Goal: Task Accomplishment & Management: Use online tool/utility

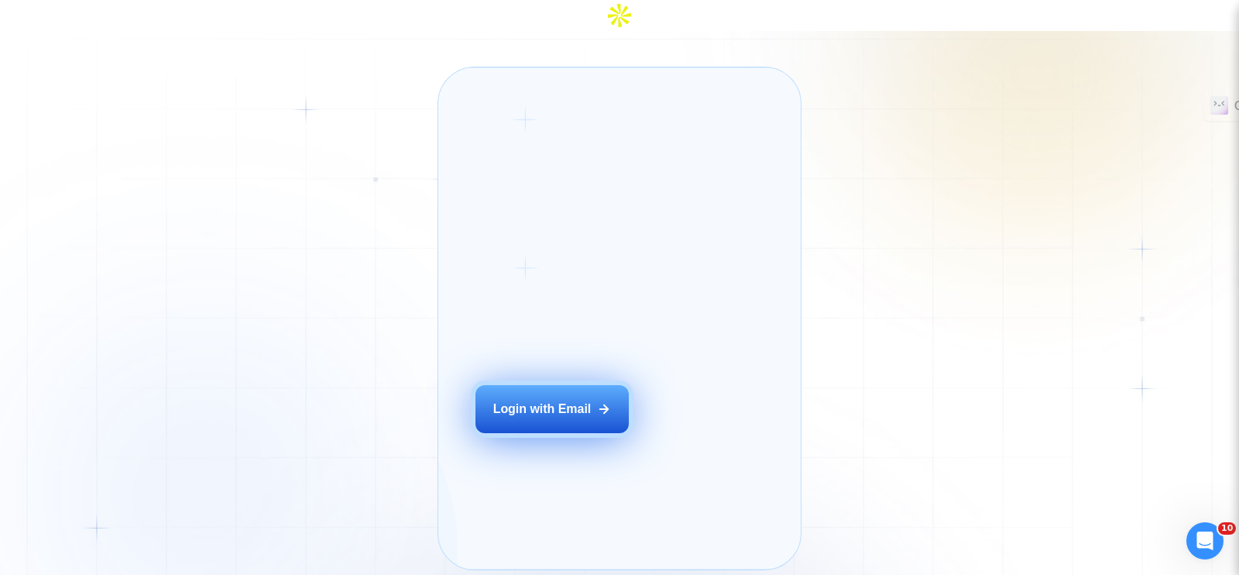
click at [555, 393] on button "Login with Email" at bounding box center [551, 409] width 153 height 48
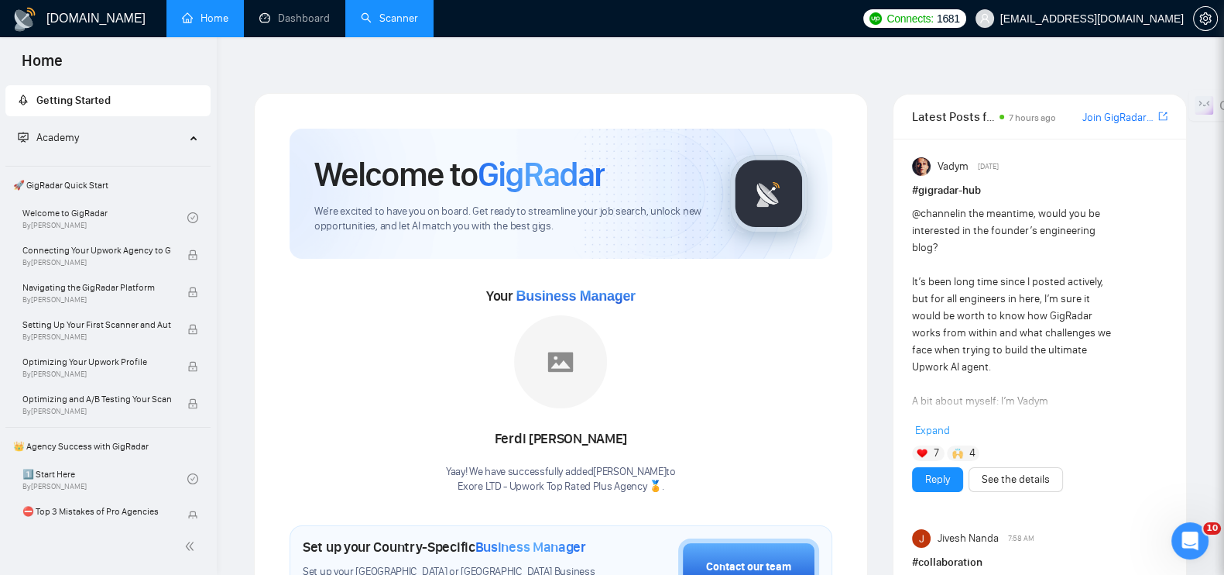
click at [369, 25] on link "Scanner" at bounding box center [389, 18] width 57 height 13
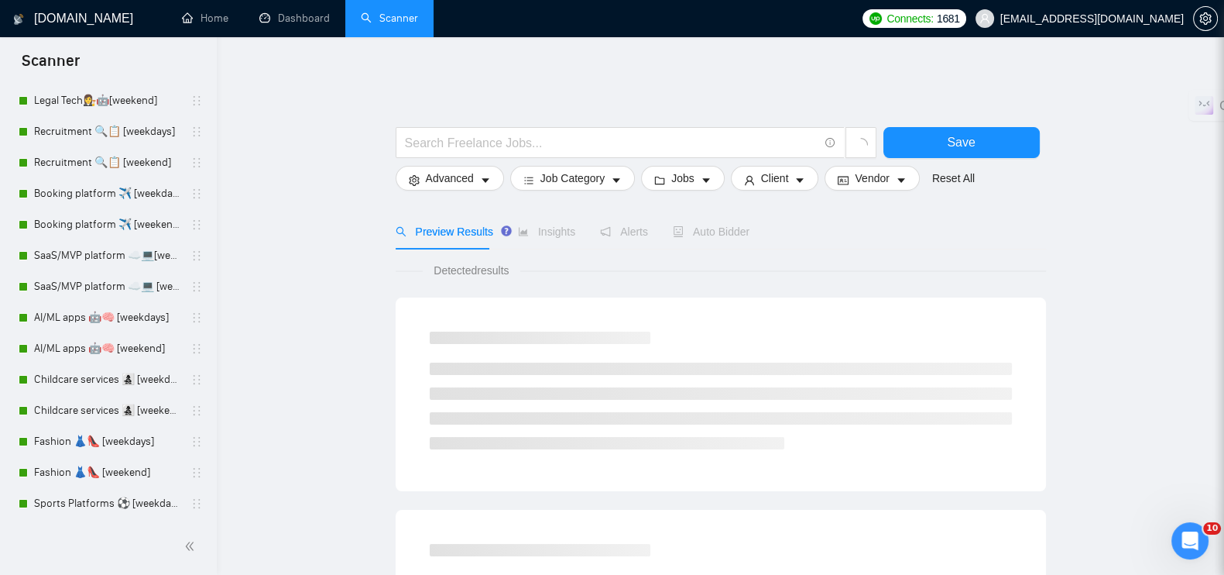
scroll to position [581, 0]
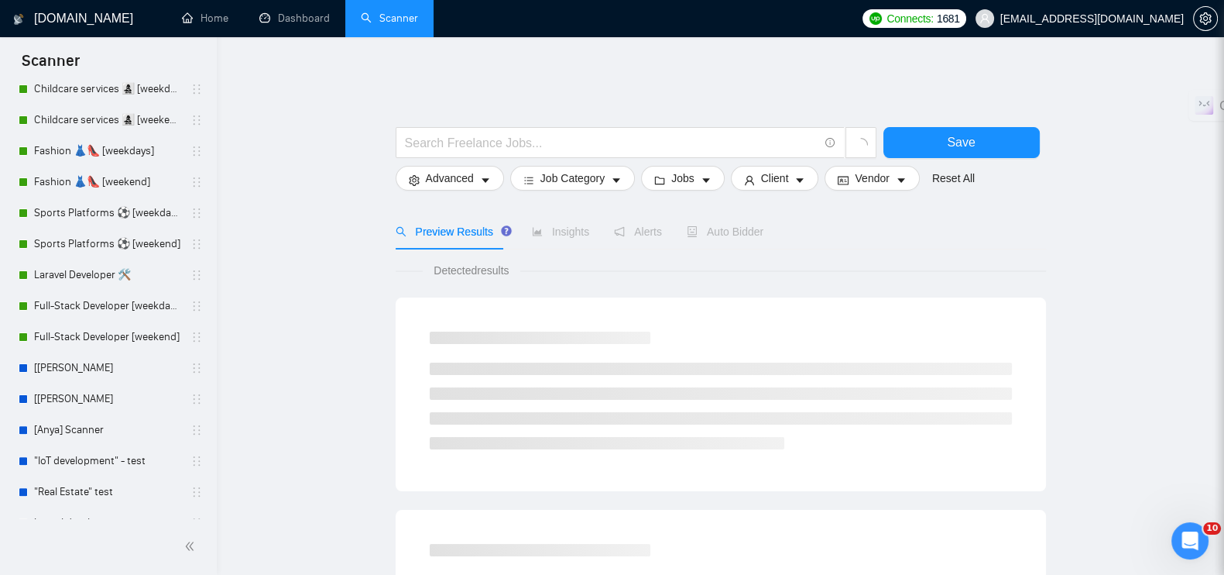
click at [120, 280] on link "Laravel Developer 🛠️" at bounding box center [107, 274] width 147 height 31
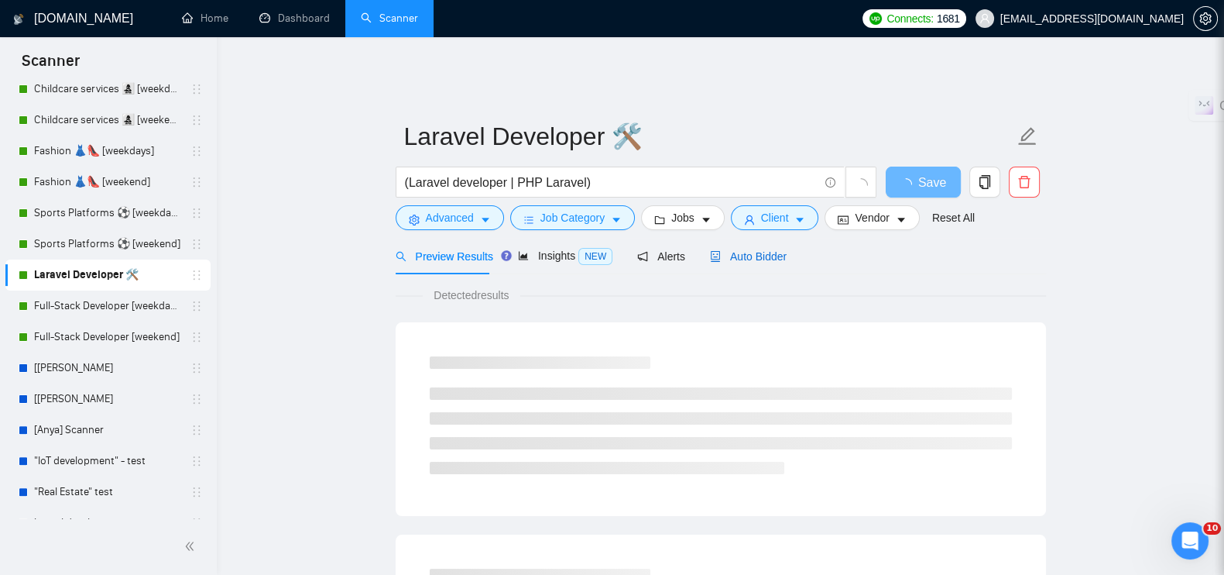
click at [722, 250] on span "Auto Bidder" at bounding box center [748, 256] width 77 height 12
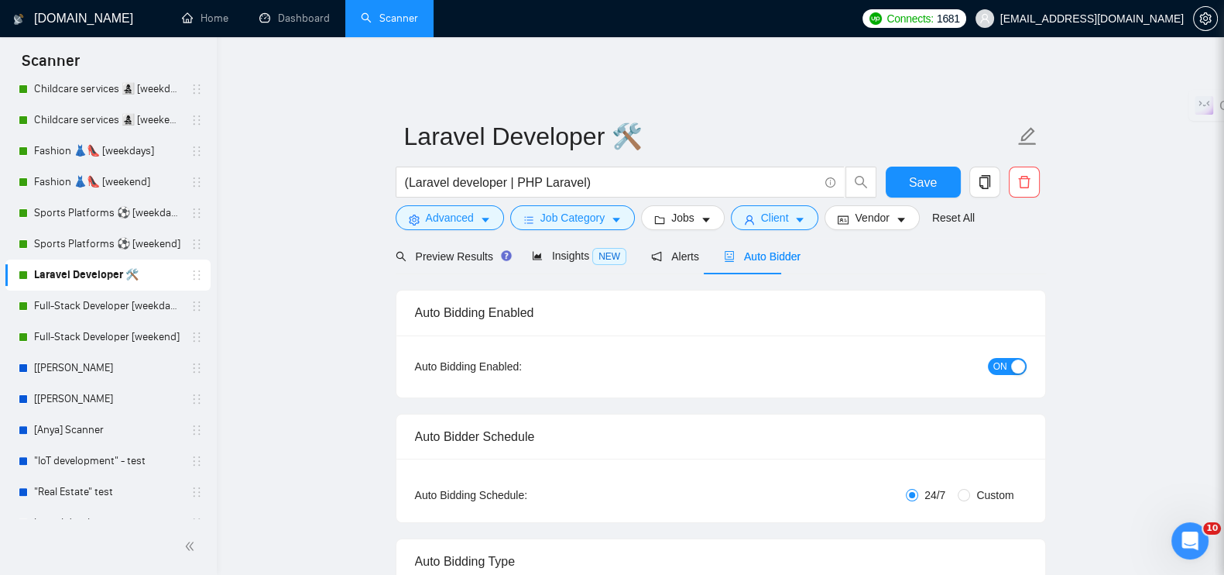
radio input "false"
radio input "true"
checkbox input "true"
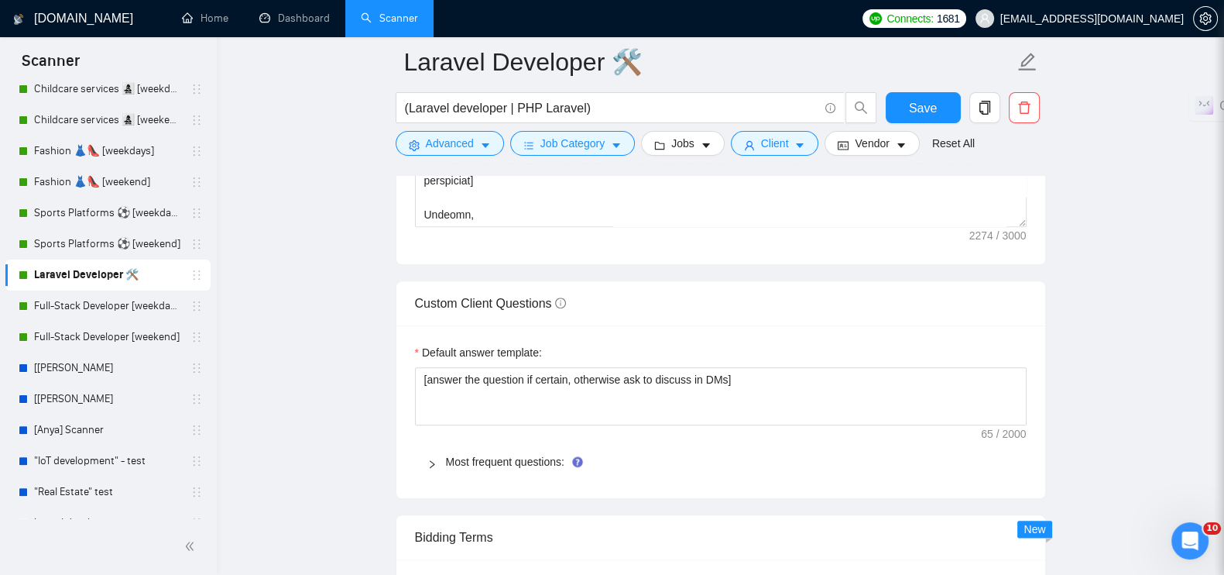
scroll to position [2129, 0]
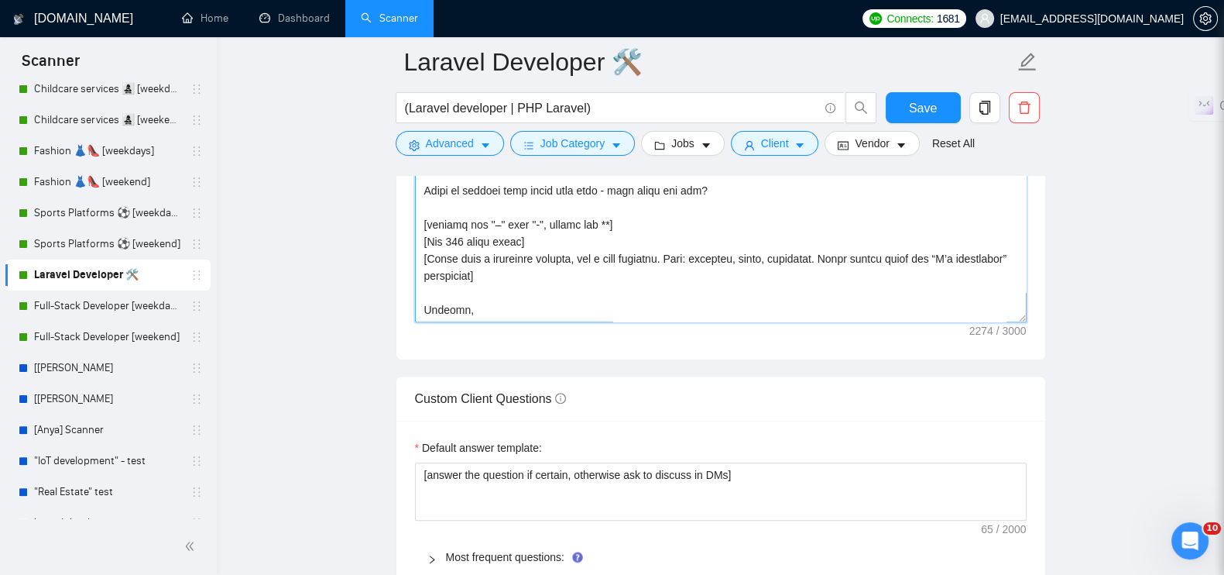
click at [455, 296] on textarea "Cover letter template:" at bounding box center [721, 148] width 612 height 348
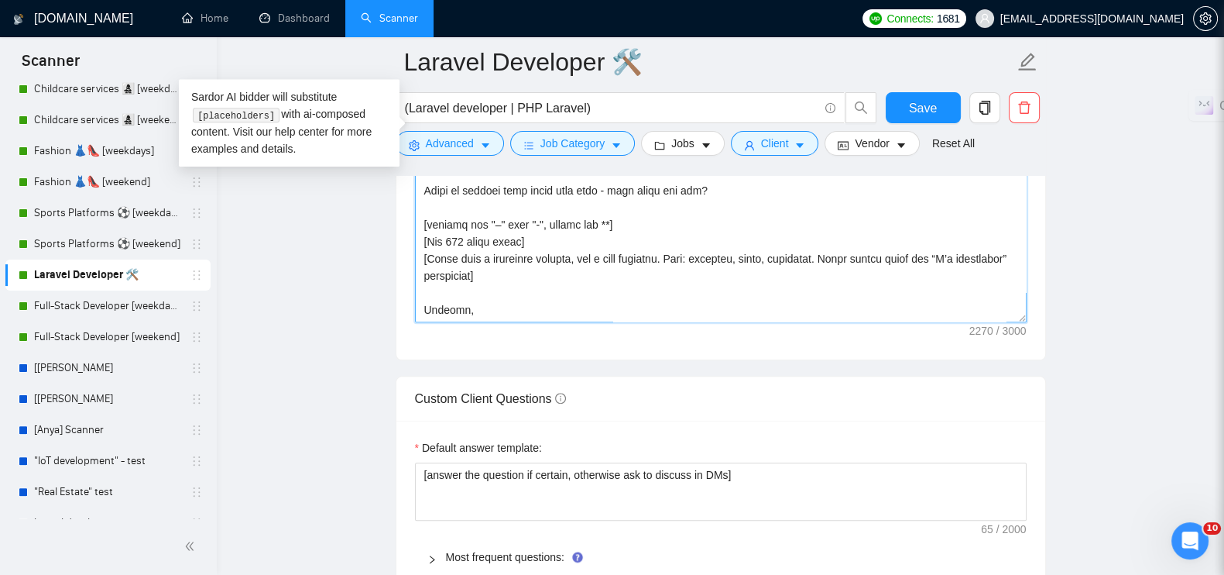
scroll to position [273, 0]
type textarea "[Lorem i dolorsit ametcons adipi eli seddoe’t inci, utl "Et 👋". Dol'm ali enima…"
click at [924, 108] on span "Save" at bounding box center [923, 107] width 28 height 19
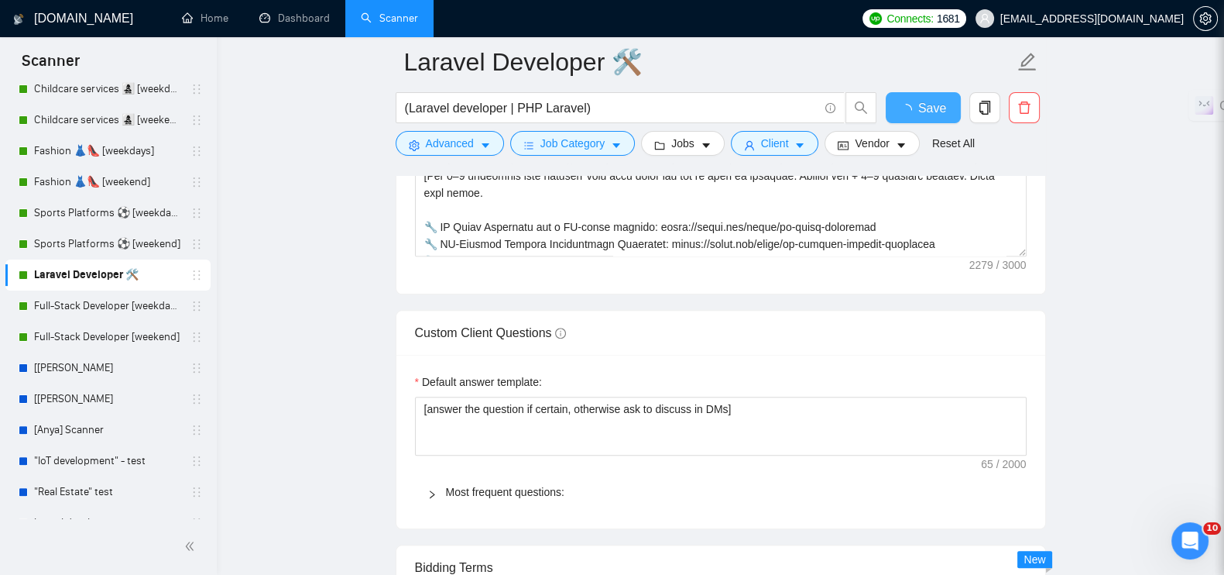
checkbox input "true"
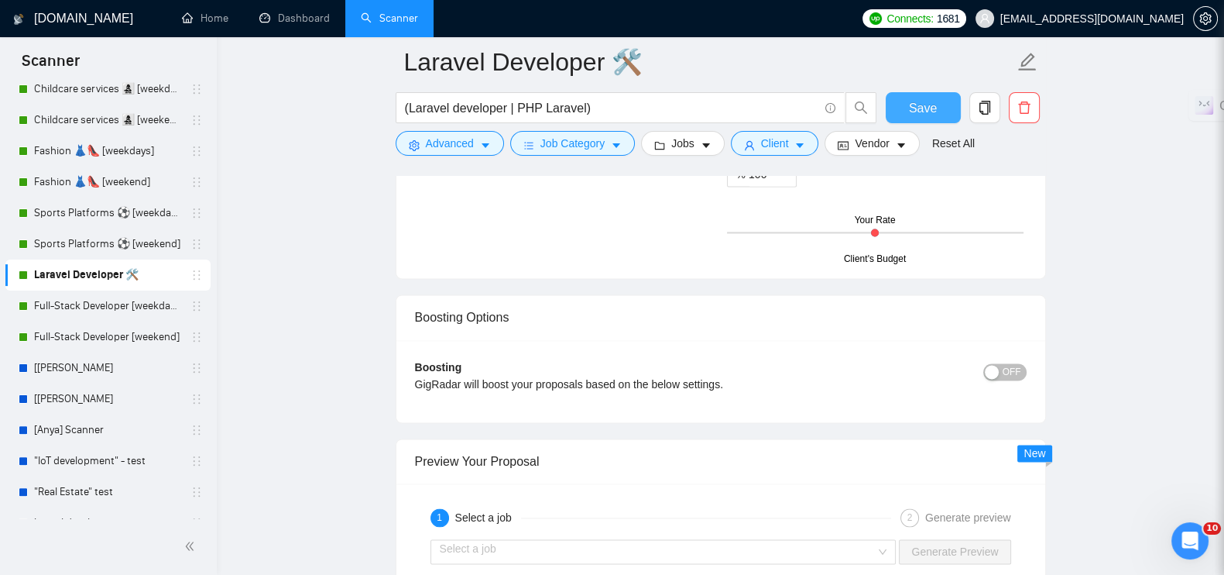
scroll to position [3096, 0]
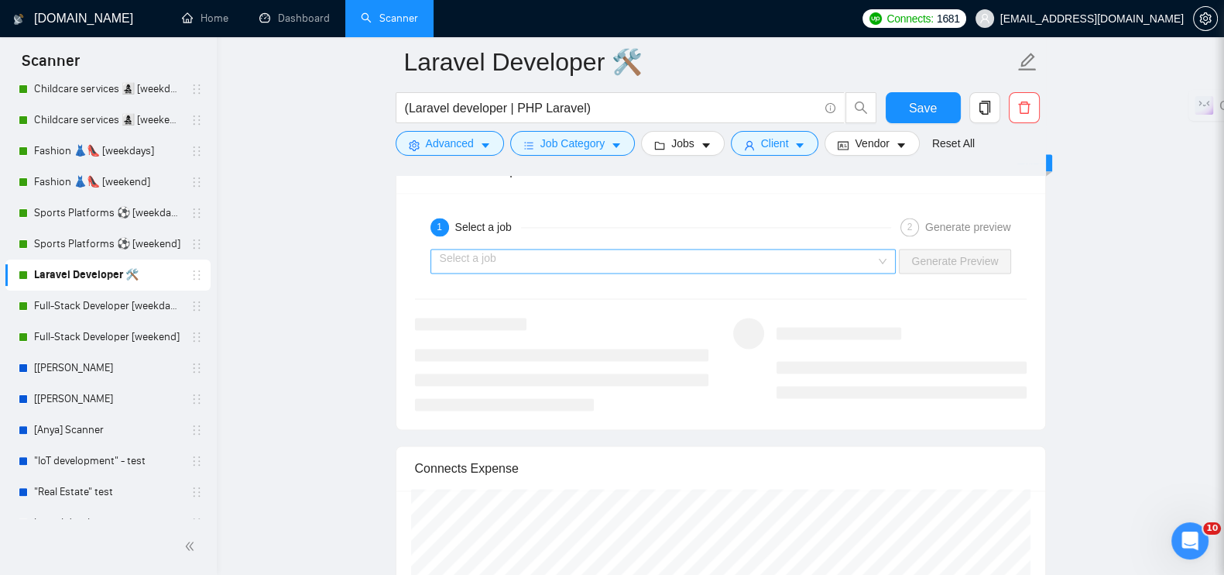
click at [835, 249] on input "search" at bounding box center [658, 260] width 437 height 23
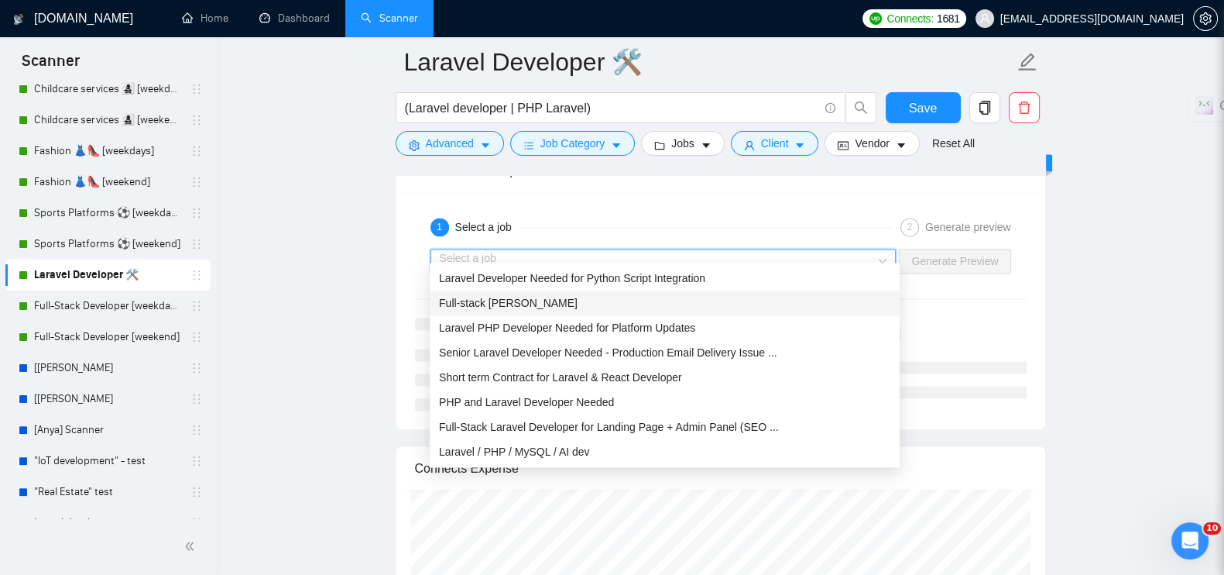
click at [586, 311] on div "Full-stack [PERSON_NAME]" at bounding box center [665, 302] width 470 height 25
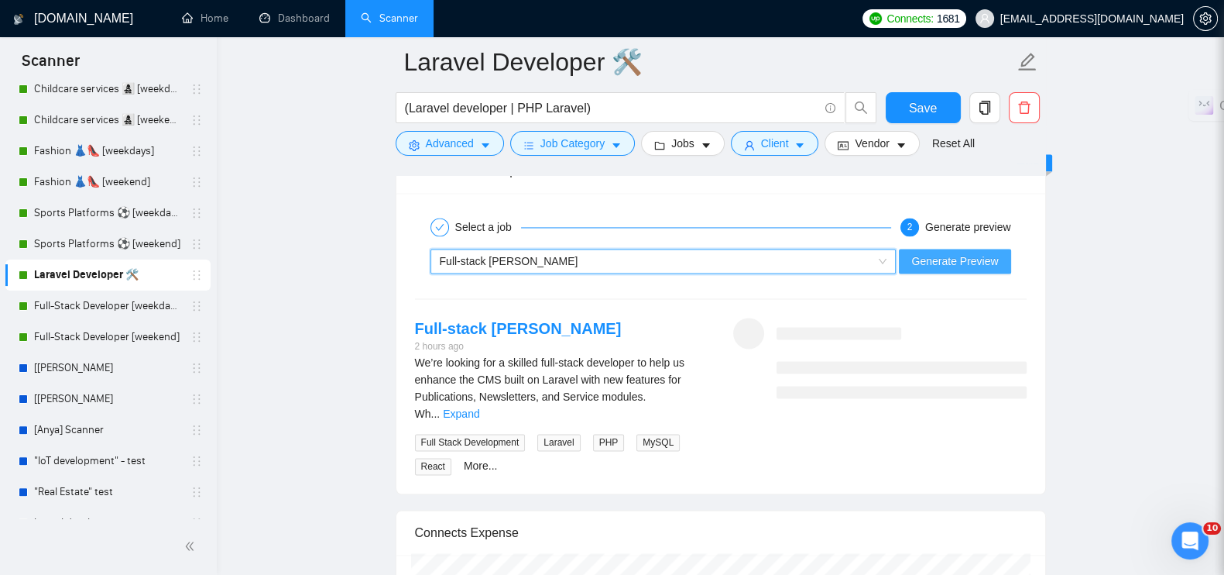
click at [966, 252] on span "Generate Preview" at bounding box center [954, 260] width 87 height 17
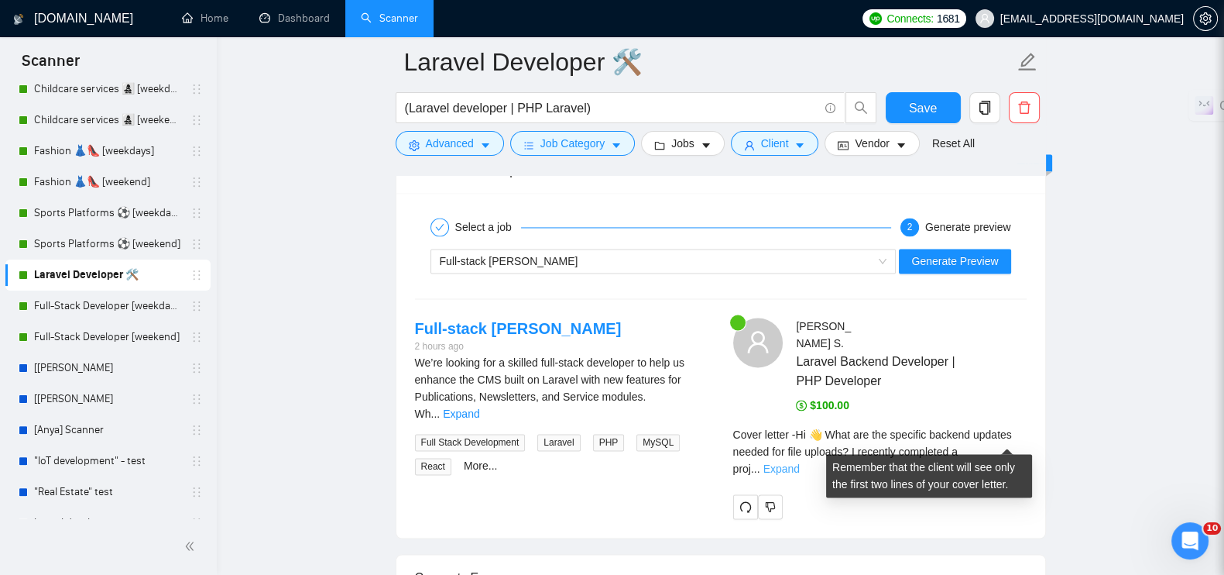
click at [800, 462] on link "Expand" at bounding box center [781, 468] width 36 height 12
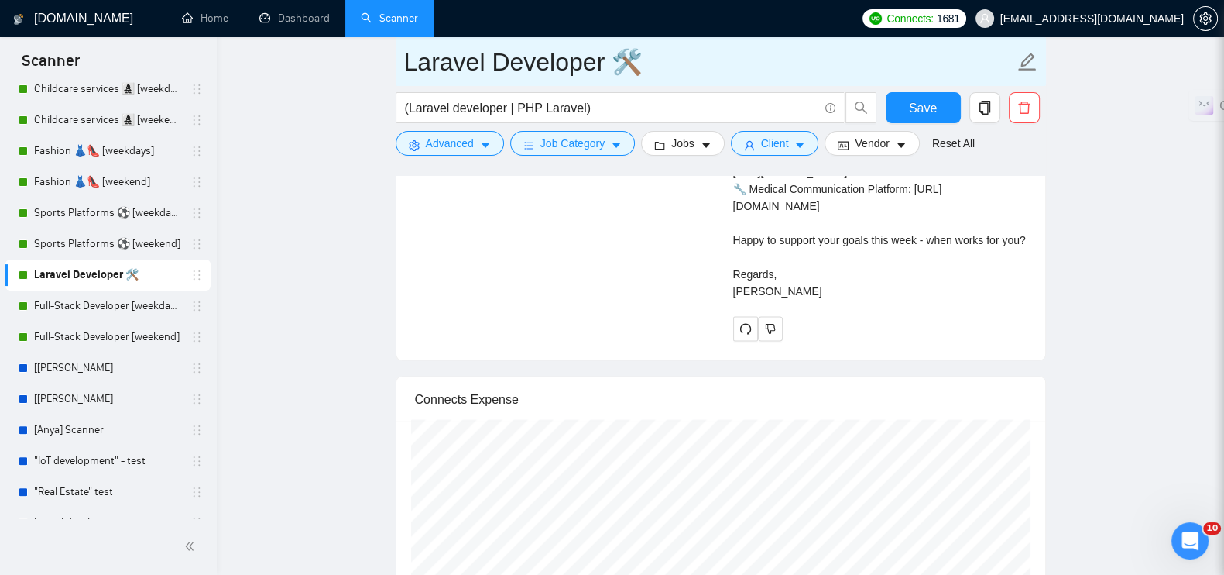
scroll to position [3581, 0]
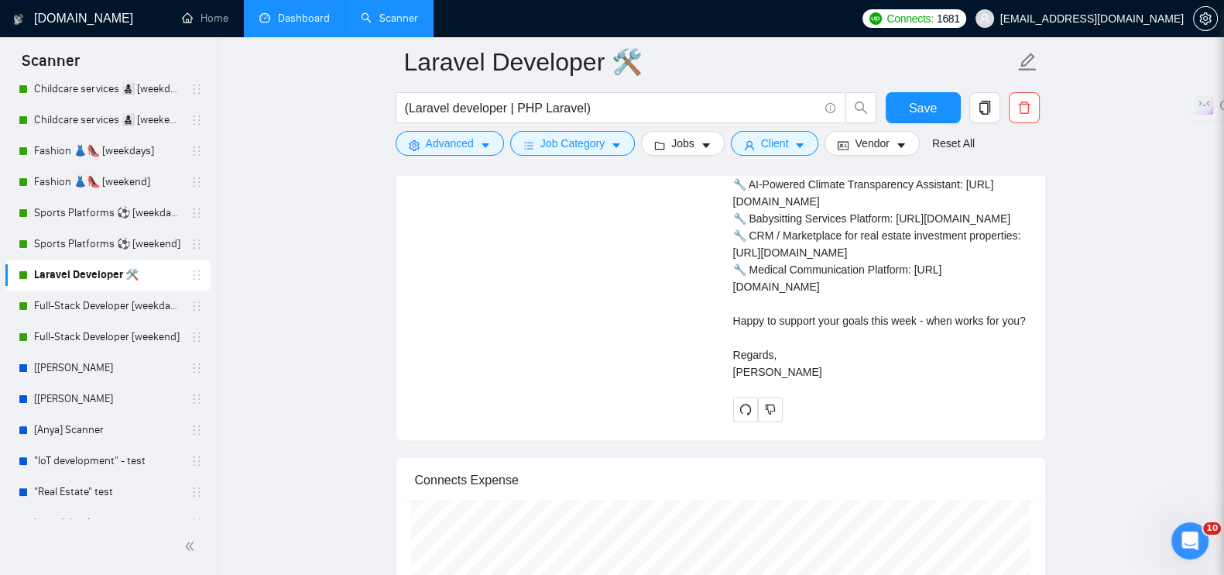
click at [283, 21] on link "Dashboard" at bounding box center [294, 18] width 70 height 13
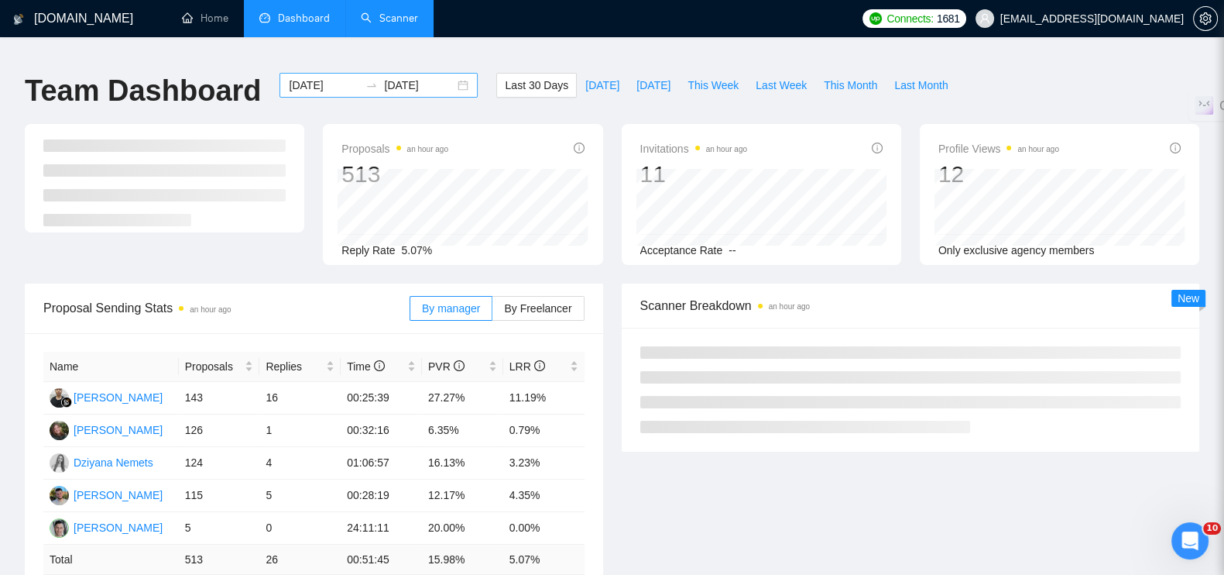
click at [453, 73] on div "[DATE] [DATE]" at bounding box center [379, 85] width 198 height 25
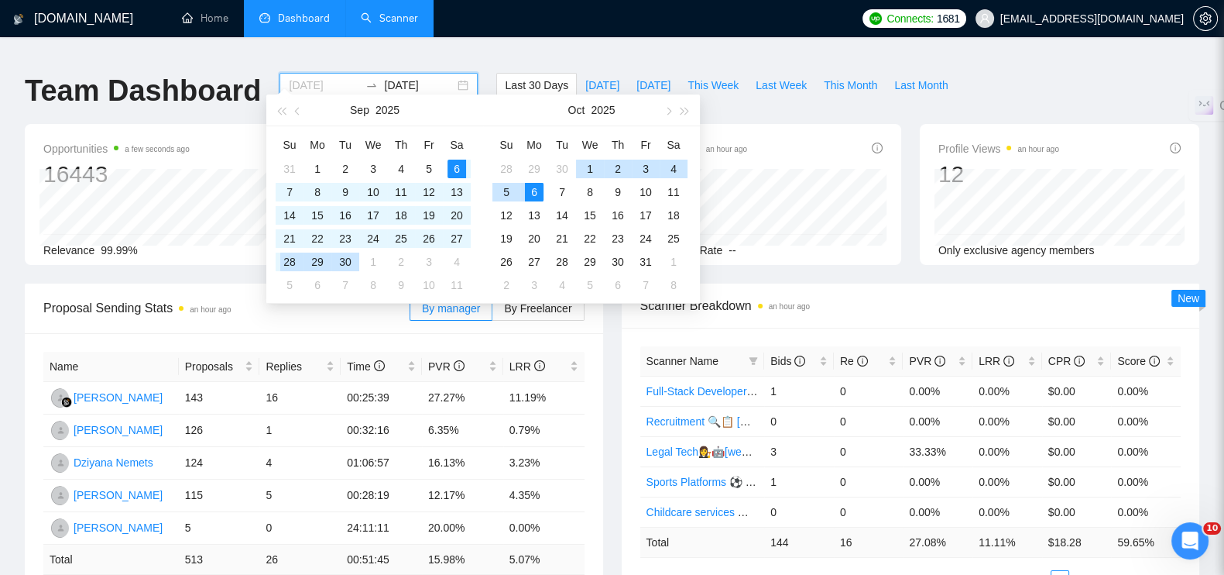
type input "[DATE]"
click at [289, 259] on div "28" at bounding box center [289, 261] width 19 height 19
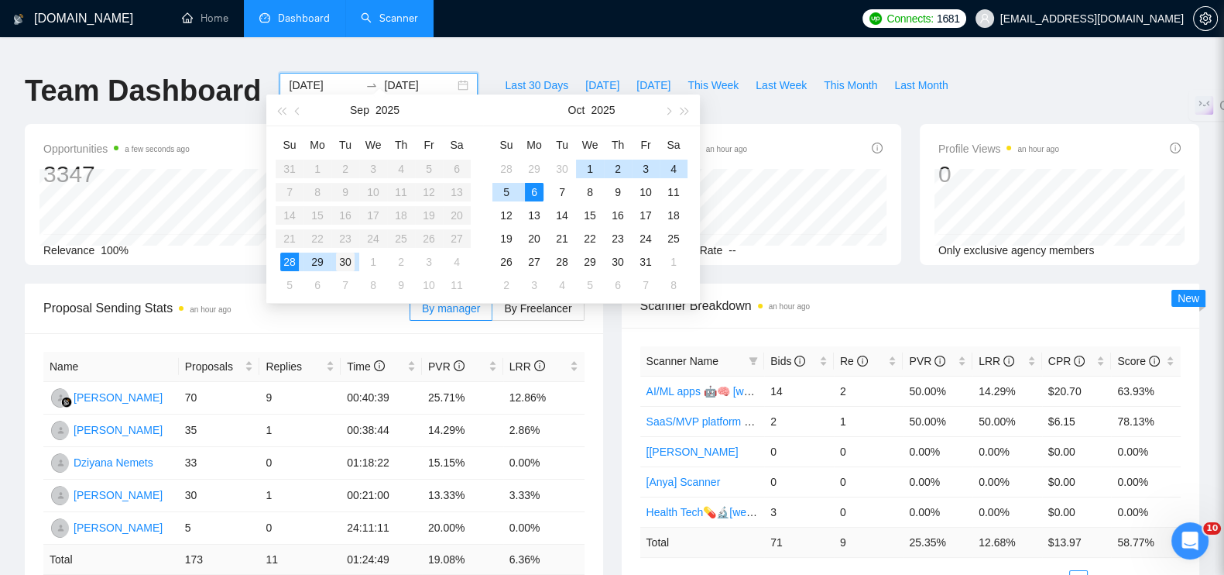
type input "[DATE]"
click at [348, 265] on div "30" at bounding box center [345, 261] width 19 height 19
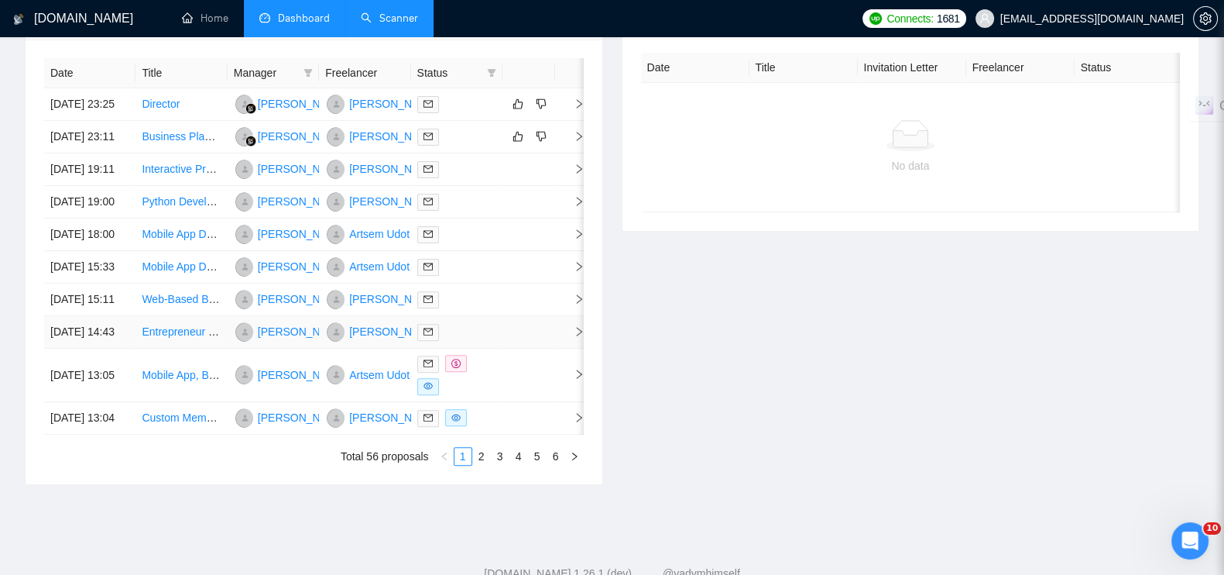
scroll to position [581, 0]
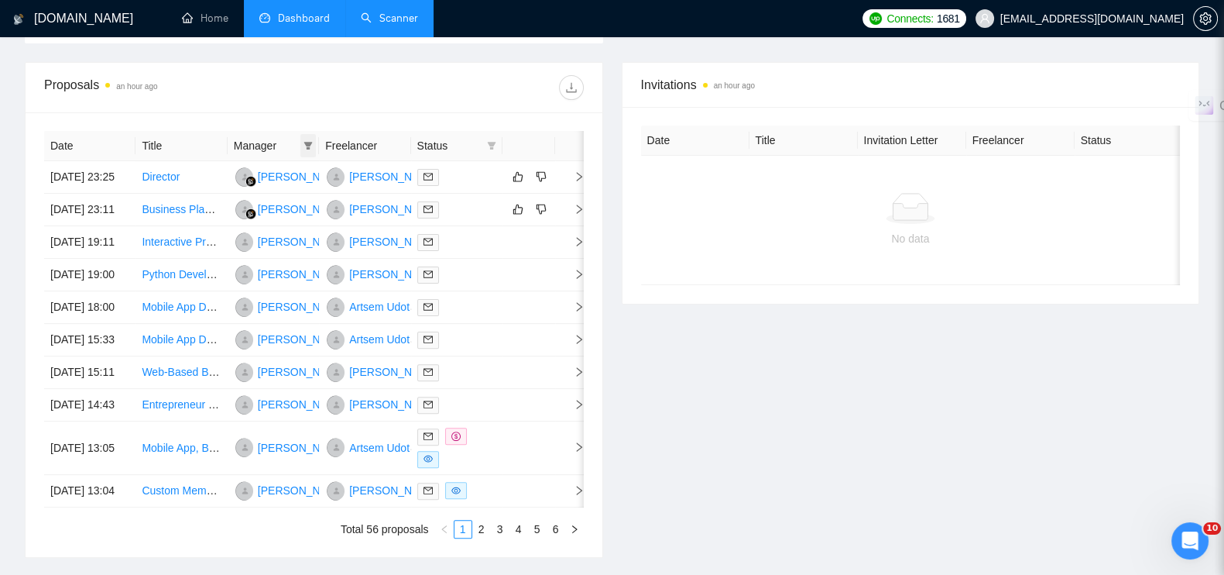
click at [307, 142] on icon "filter" at bounding box center [308, 146] width 9 height 8
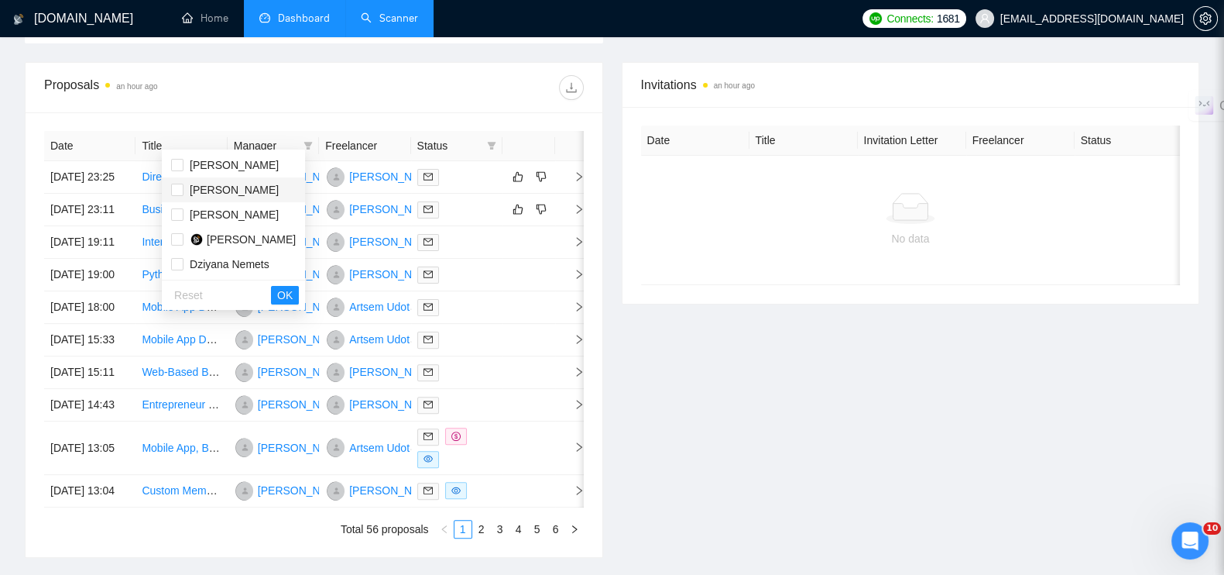
click at [225, 190] on span "[PERSON_NAME]" at bounding box center [234, 190] width 89 height 12
checkbox input "true"
click at [287, 291] on button "OK" at bounding box center [285, 295] width 28 height 19
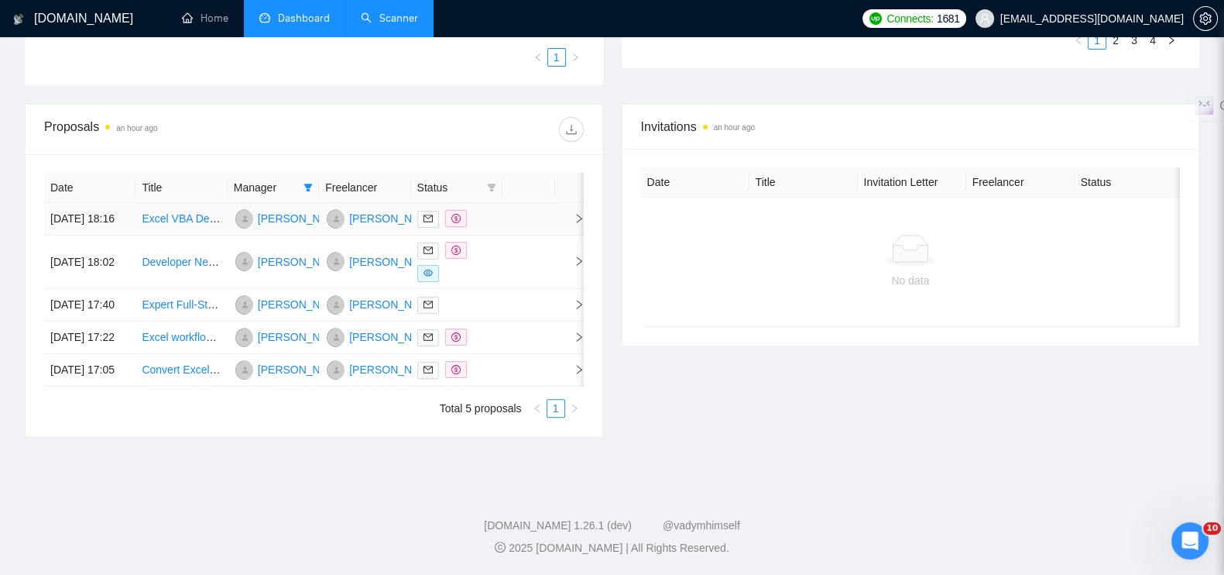
click at [574, 213] on icon "right" at bounding box center [579, 218] width 11 height 11
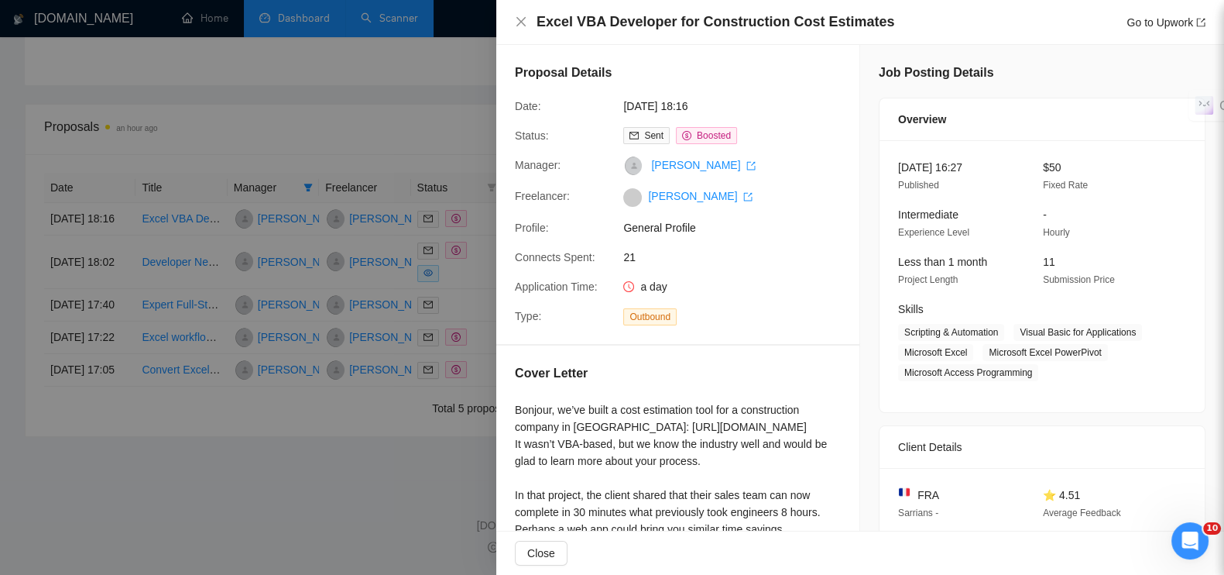
click at [413, 482] on div at bounding box center [612, 287] width 1224 height 575
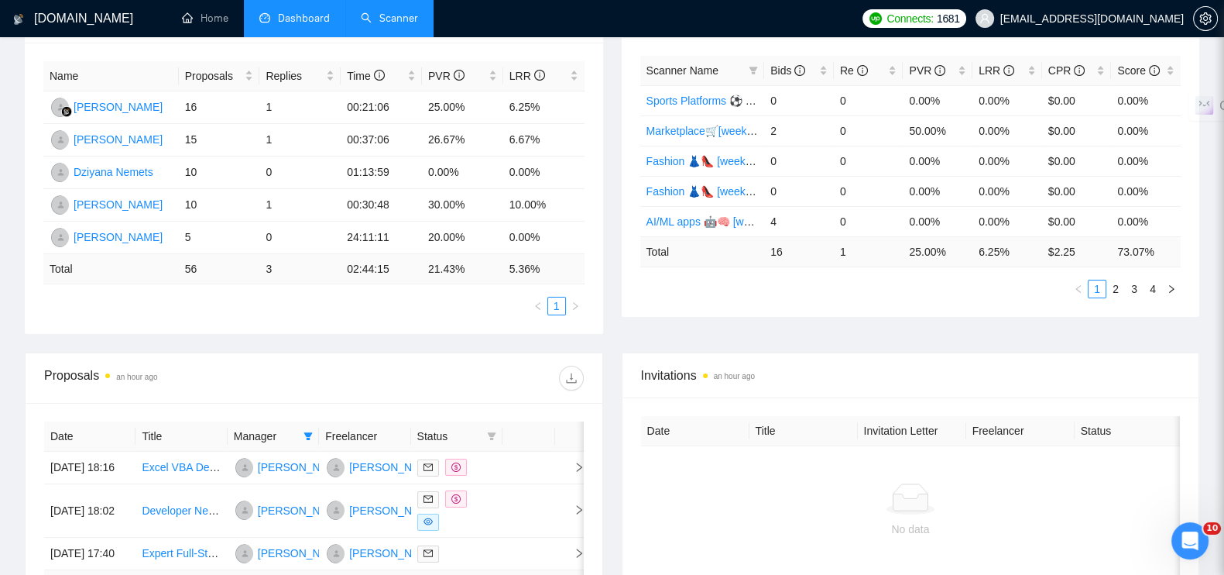
scroll to position [193, 0]
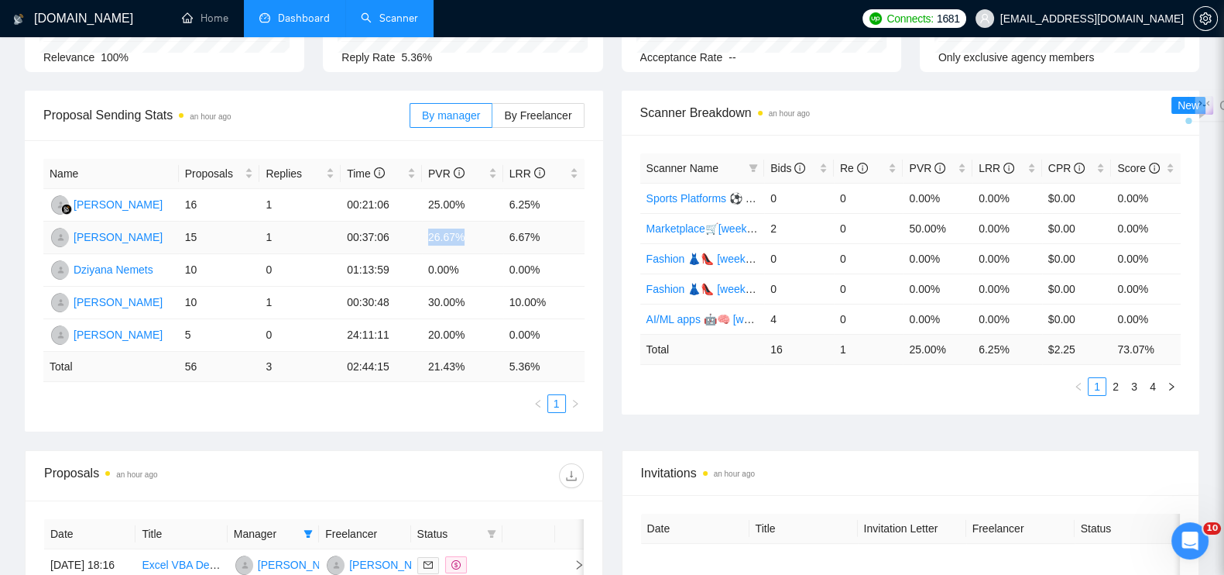
drag, startPoint x: 466, startPoint y: 226, endPoint x: 425, endPoint y: 226, distance: 41.0
click at [425, 226] on td "26.67%" at bounding box center [462, 237] width 81 height 33
copy td "26.67%"
click at [389, 437] on div "Proposal Sending Stats an hour ago By manager By Freelancer Name Proposals Repl…" at bounding box center [611, 270] width 1193 height 359
drag, startPoint x: 464, startPoint y: 256, endPoint x: 427, endPoint y: 257, distance: 37.2
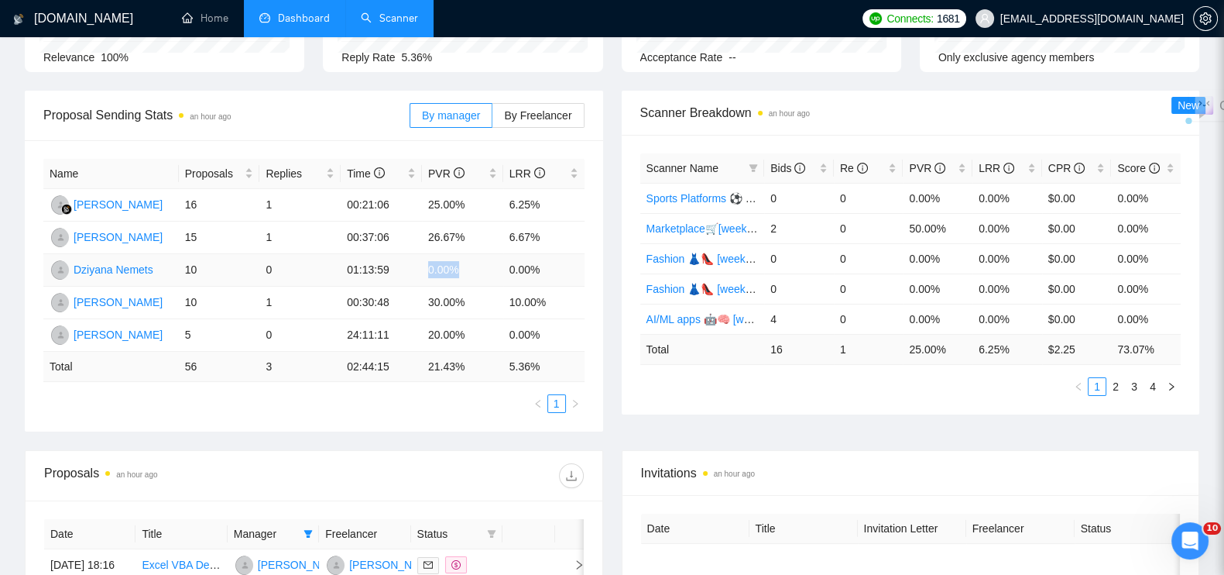
click at [427, 257] on td "0.00%" at bounding box center [462, 270] width 81 height 33
copy td "0.00%"
drag, startPoint x: 471, startPoint y: 290, endPoint x: 430, endPoint y: 288, distance: 41.1
click at [430, 288] on td "30.00%" at bounding box center [462, 302] width 81 height 33
copy td "30.00%"
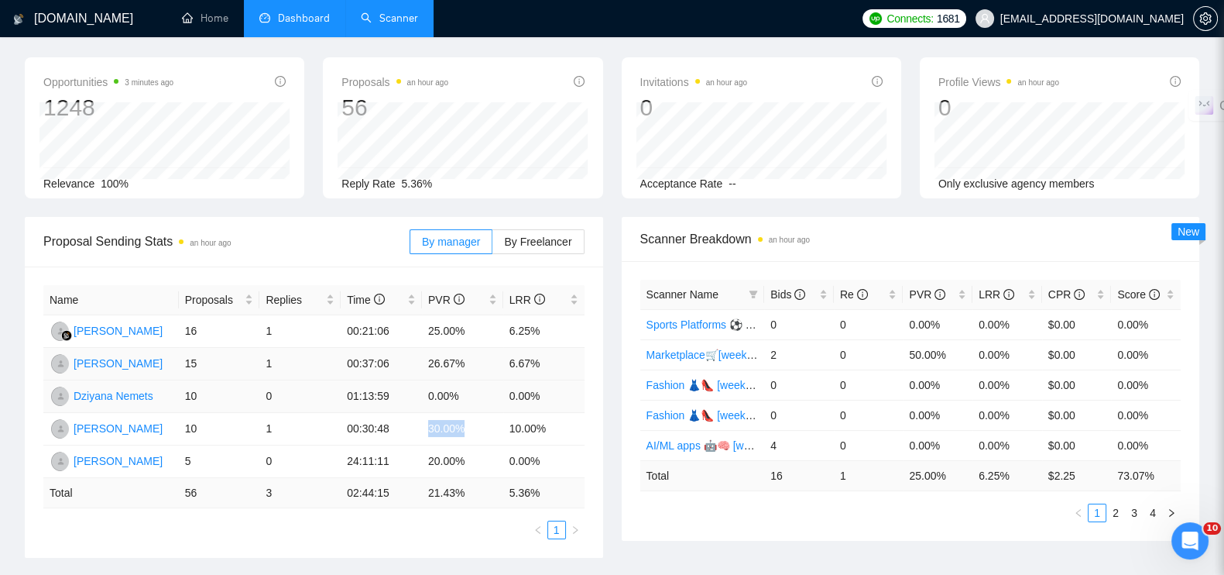
scroll to position [0, 0]
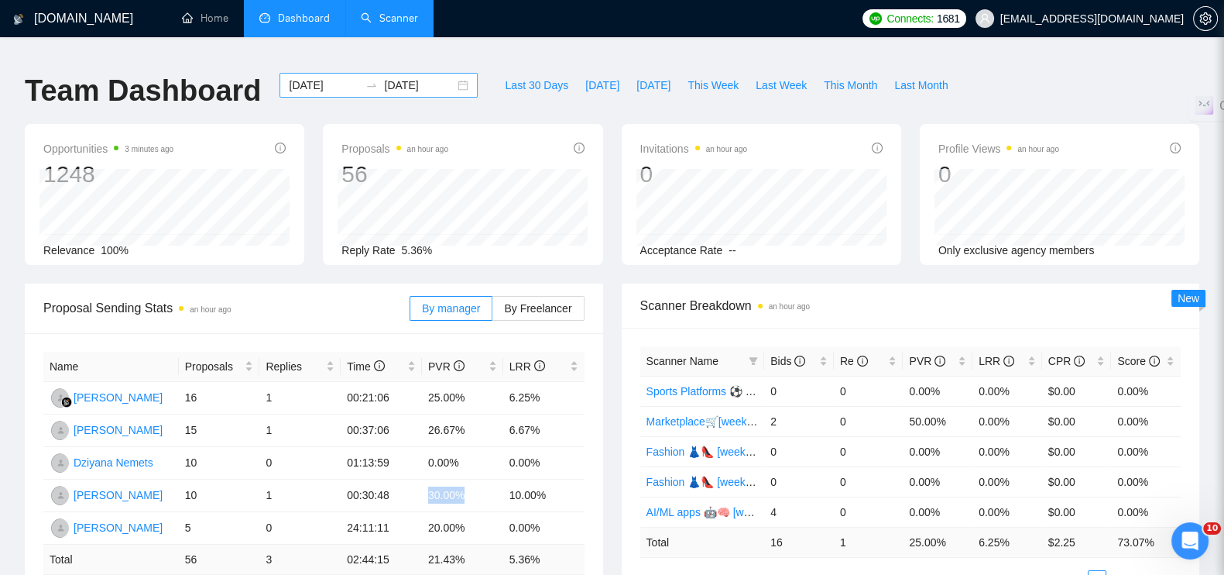
click at [314, 77] on input "[DATE]" at bounding box center [324, 85] width 70 height 17
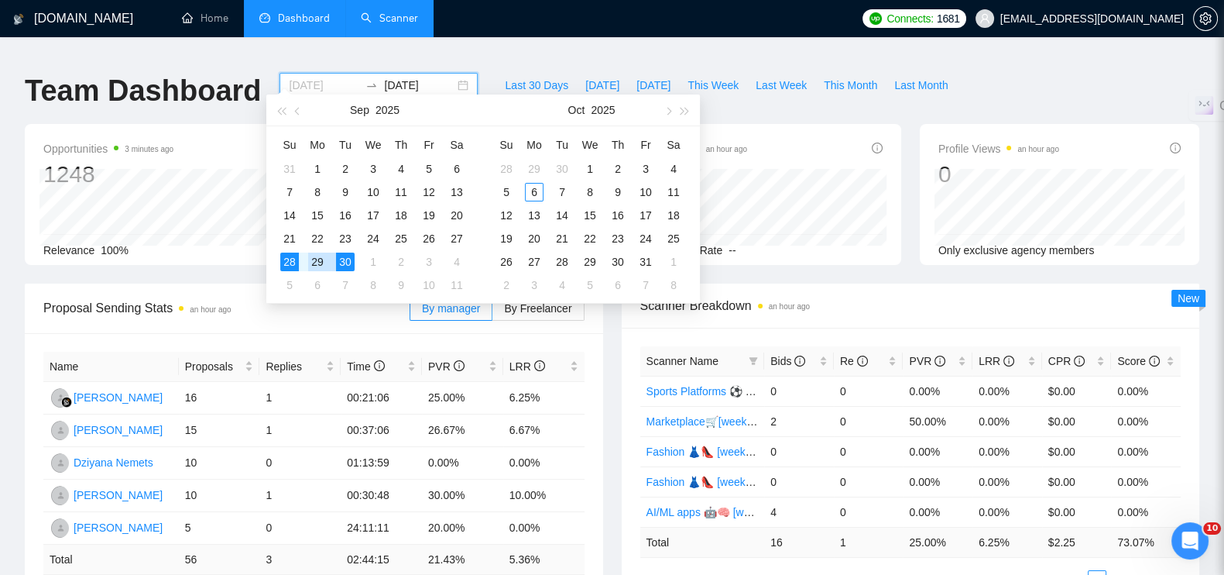
click at [316, 257] on div "29" at bounding box center [317, 261] width 19 height 19
click at [453, 49] on div "[DOMAIN_NAME] Home Dashboard Scanner Connects: 1681 [EMAIL_ADDRESS][DOMAIN_NAME…" at bounding box center [612, 562] width 1224 height 1103
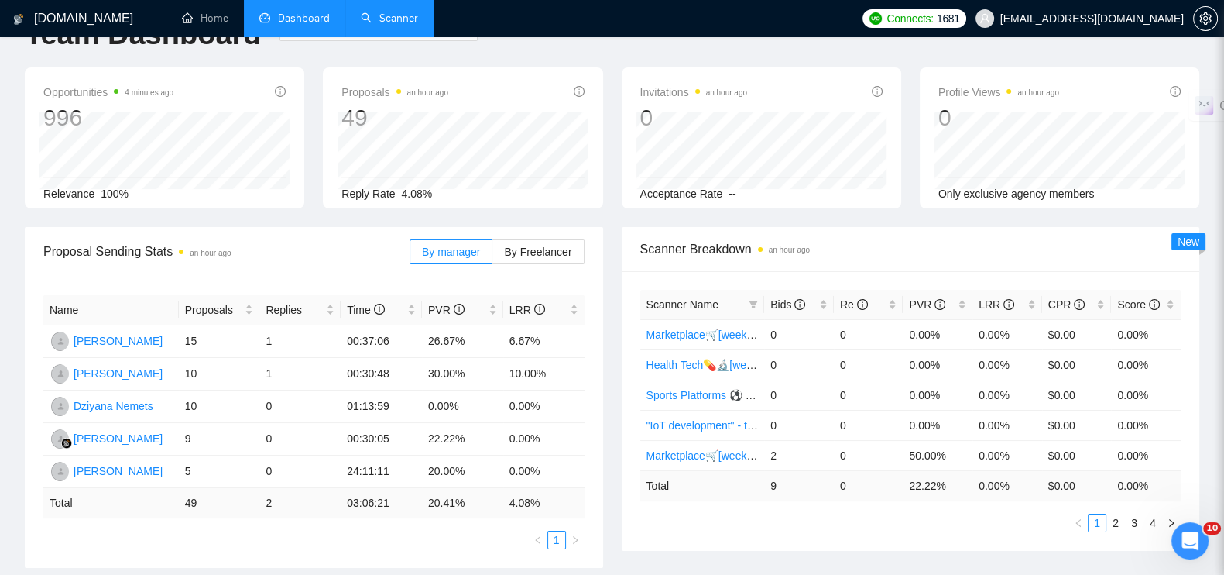
scroll to position [96, 0]
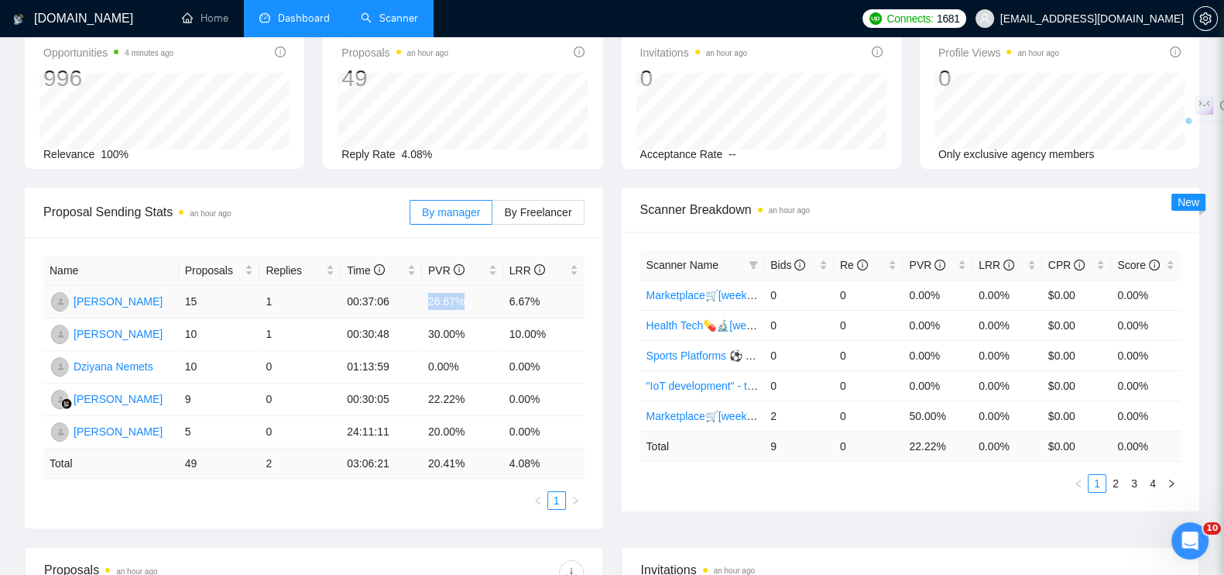
drag, startPoint x: 475, startPoint y: 291, endPoint x: 426, endPoint y: 290, distance: 48.8
click at [426, 290] on td "26.67%" at bounding box center [462, 302] width 81 height 33
copy td "26.67%"
drag, startPoint x: 425, startPoint y: 389, endPoint x: 472, endPoint y: 393, distance: 47.4
click at [472, 393] on td "22.22%" at bounding box center [462, 399] width 81 height 33
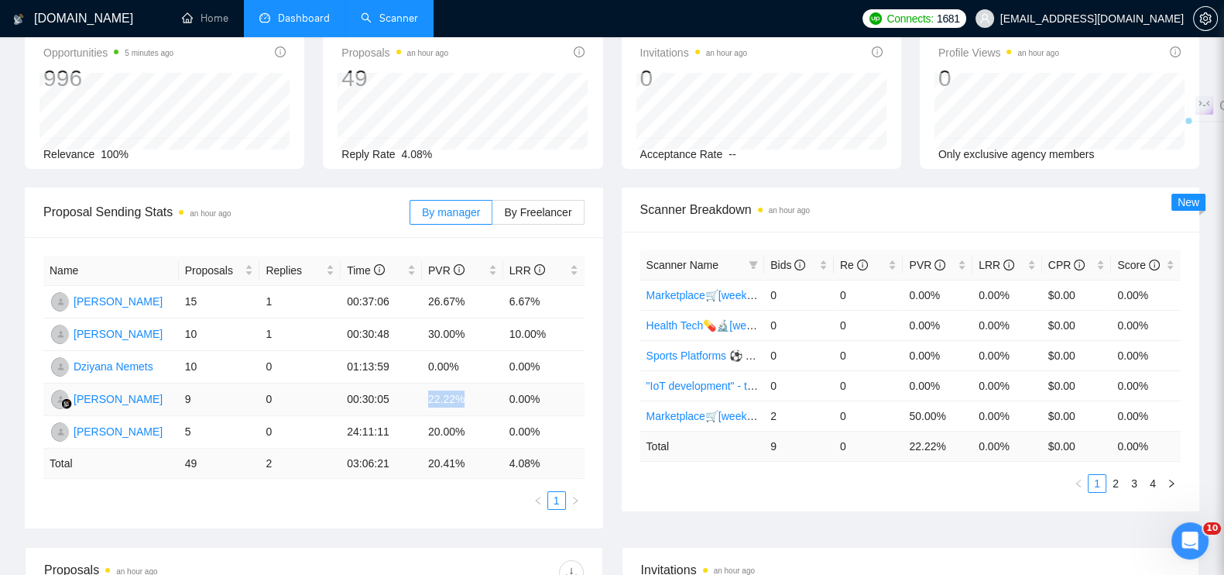
copy td "22.22%"
drag, startPoint x: 276, startPoint y: 385, endPoint x: 256, endPoint y: 384, distance: 20.1
click at [256, 384] on tr "[PERSON_NAME] 9 0 00:30:05 22.22% 0.00%" at bounding box center [313, 399] width 541 height 33
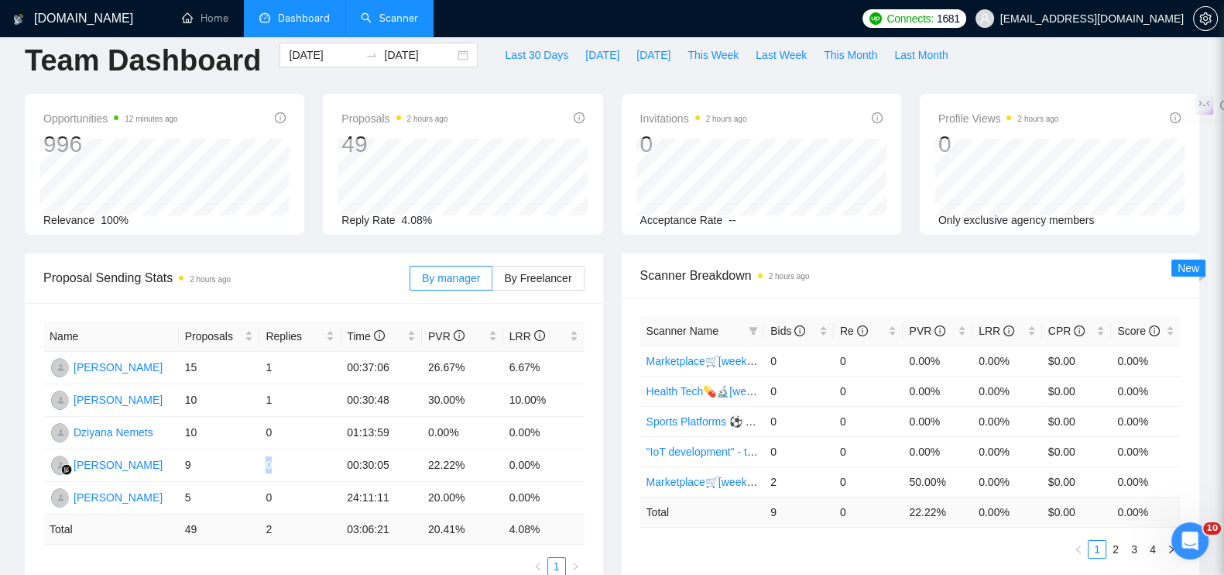
scroll to position [0, 0]
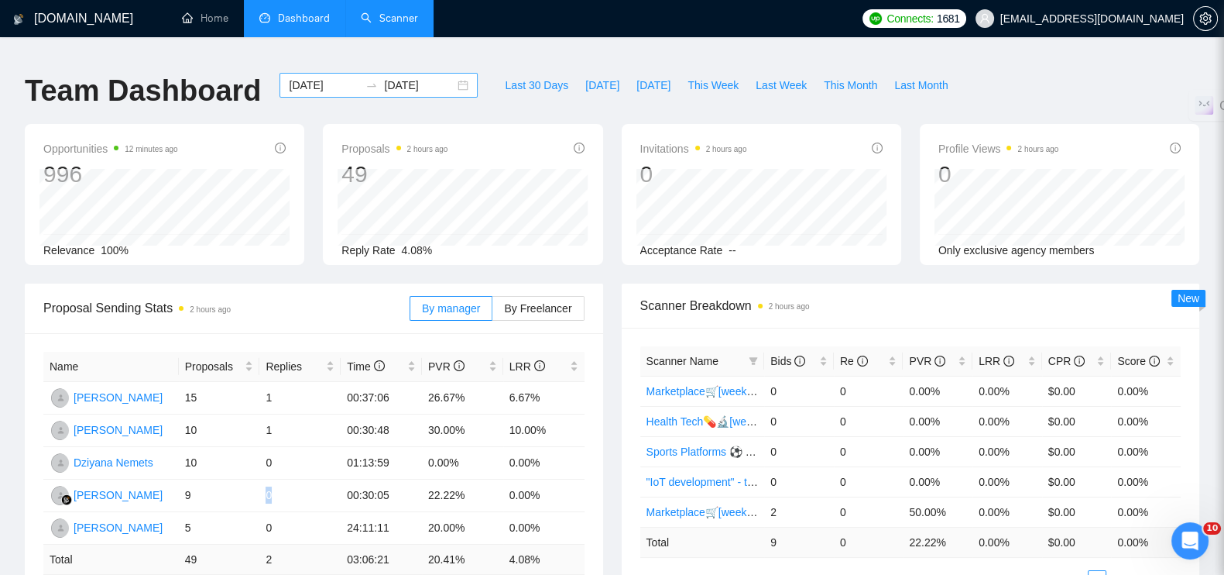
click at [453, 73] on div "[DATE] [DATE]" at bounding box center [379, 85] width 198 height 25
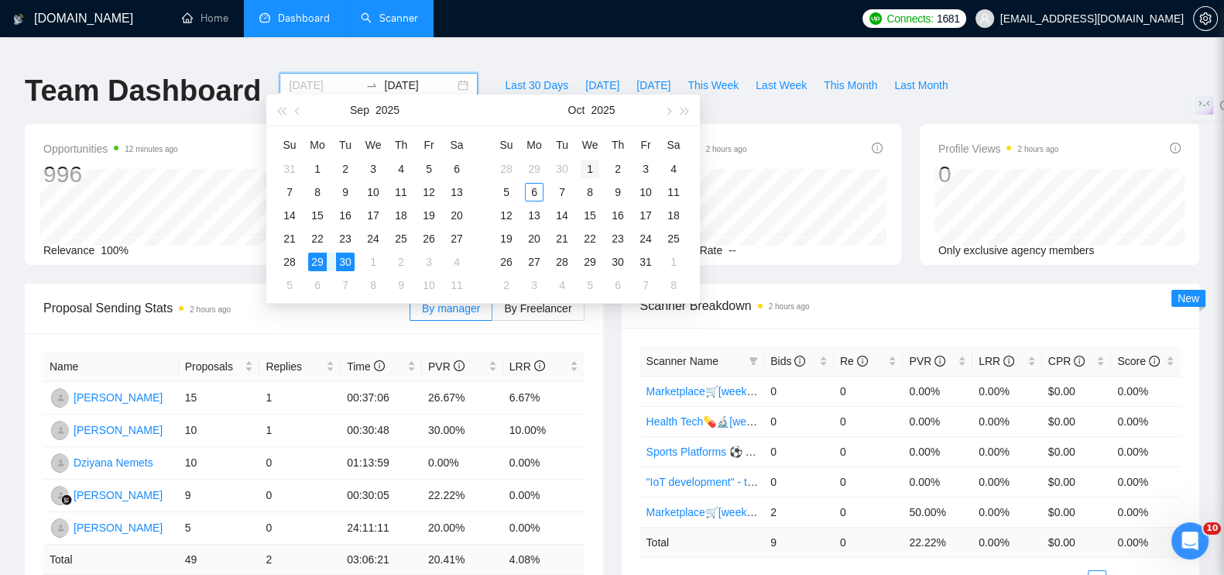
type input "[DATE]"
click at [588, 166] on div "1" at bounding box center [590, 169] width 19 height 19
type input "[DATE]"
click at [507, 189] on div "5" at bounding box center [506, 192] width 19 height 19
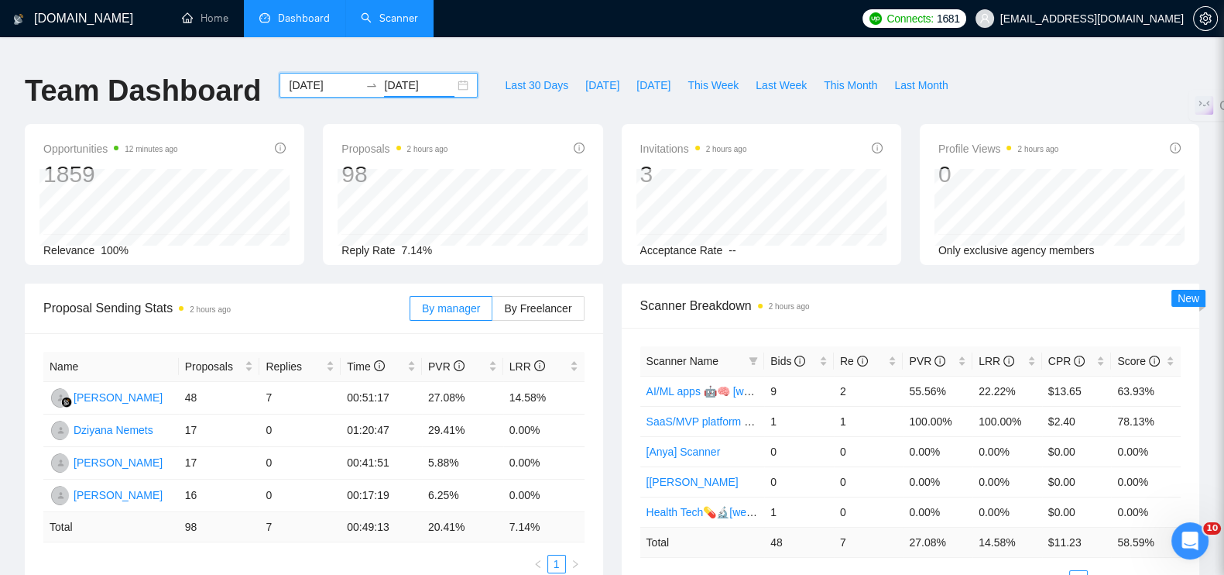
scroll to position [96, 0]
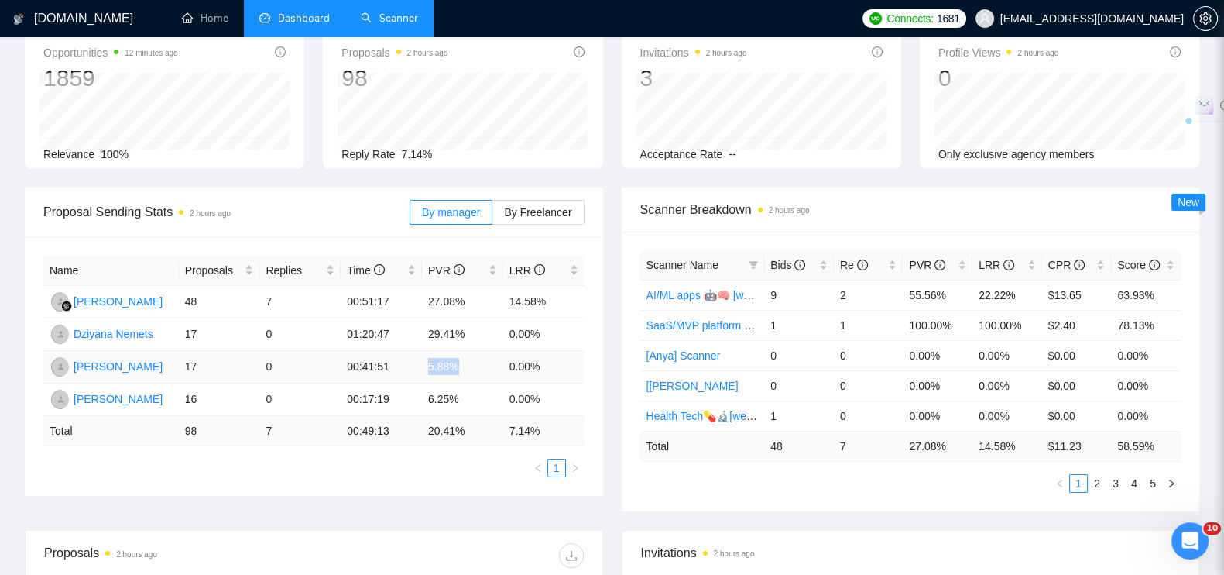
drag, startPoint x: 465, startPoint y: 355, endPoint x: 425, endPoint y: 356, distance: 39.5
click at [425, 356] on td "5.88%" at bounding box center [462, 367] width 81 height 33
copy td "5.88%"
click at [483, 473] on div "Name Proposals Replies Time PVR LRR [PERSON_NAME] 48 7 00:51:17 27.08% 14.58% […" at bounding box center [314, 366] width 578 height 259
drag, startPoint x: 466, startPoint y: 324, endPoint x: 426, endPoint y: 322, distance: 40.3
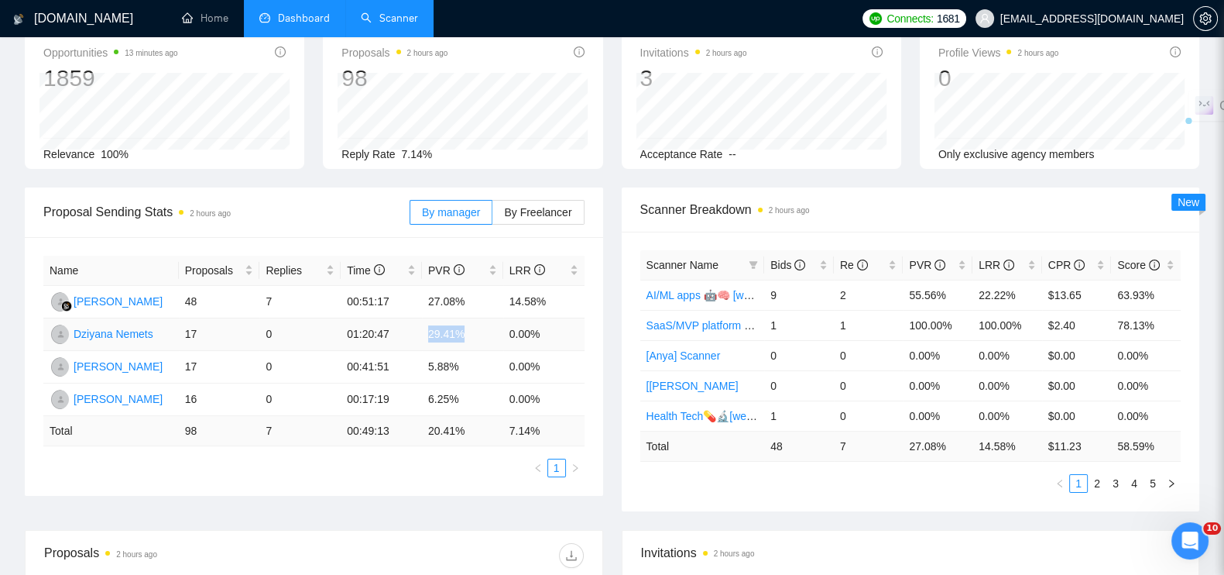
click at [426, 322] on td "29.41%" at bounding box center [462, 334] width 81 height 33
copy td "29.41%"
drag, startPoint x: 462, startPoint y: 385, endPoint x: 427, endPoint y: 389, distance: 35.1
click at [427, 389] on td "6.25%" at bounding box center [462, 399] width 81 height 33
copy td "6.25%"
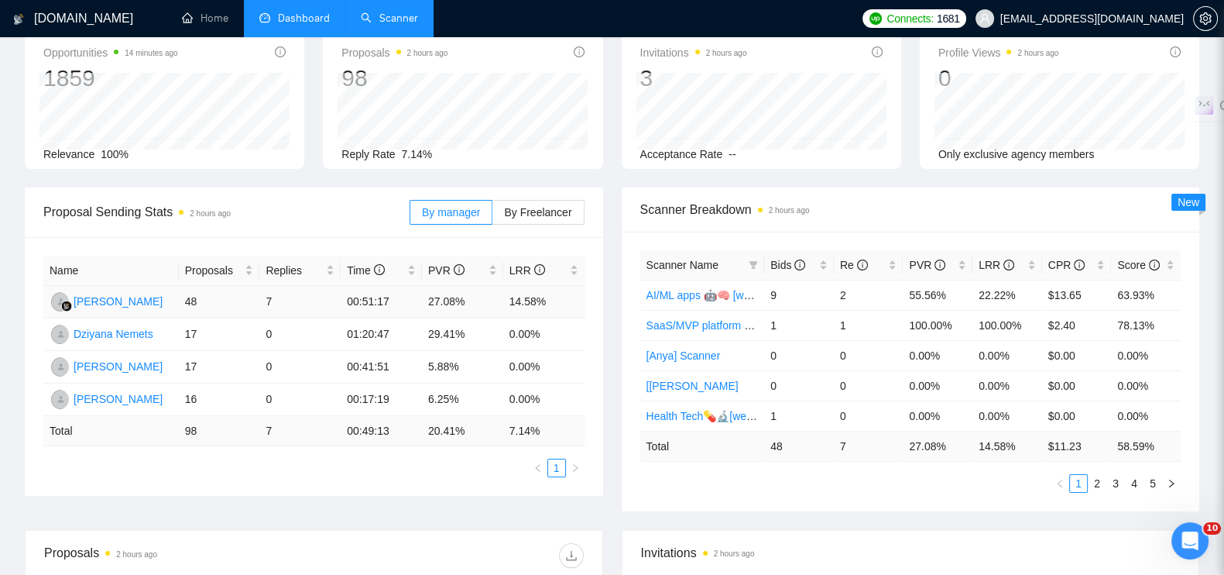
click at [276, 293] on td "7" at bounding box center [299, 302] width 81 height 33
drag, startPoint x: 470, startPoint y: 291, endPoint x: 426, endPoint y: 289, distance: 44.2
click at [426, 289] on td "27.08%" at bounding box center [462, 302] width 81 height 33
copy td "27.08%"
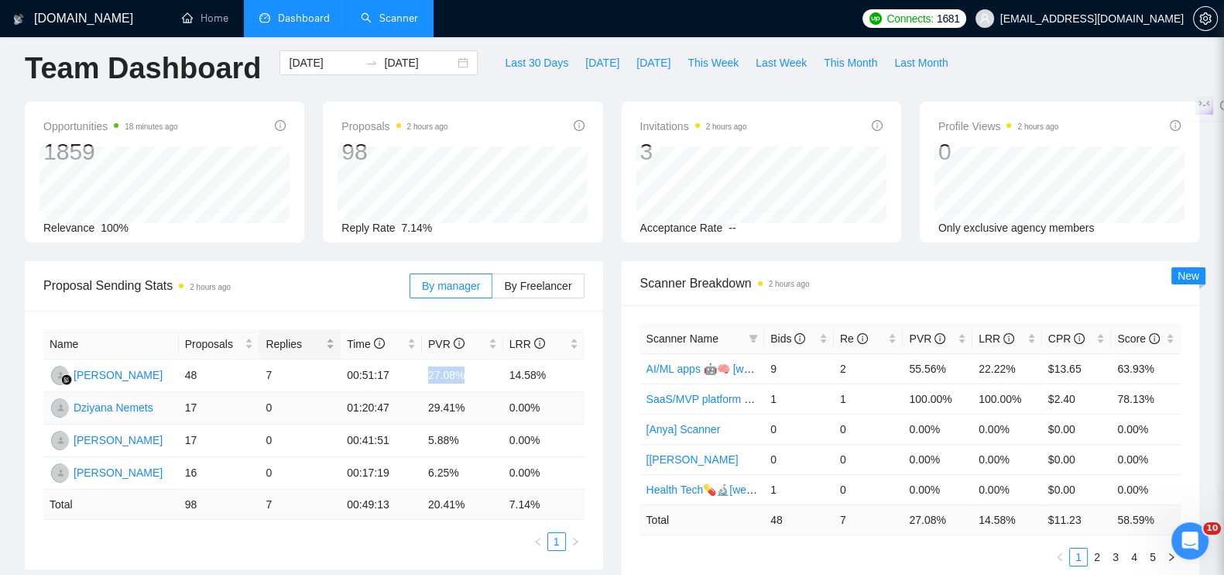
scroll to position [0, 0]
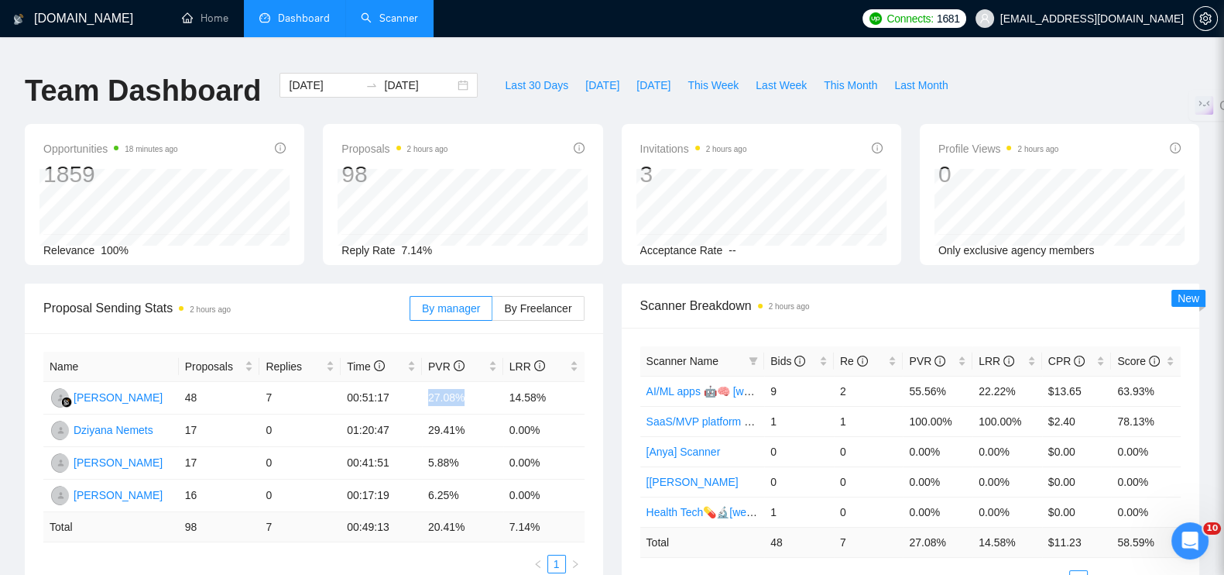
click at [418, 12] on link "Scanner" at bounding box center [389, 18] width 57 height 13
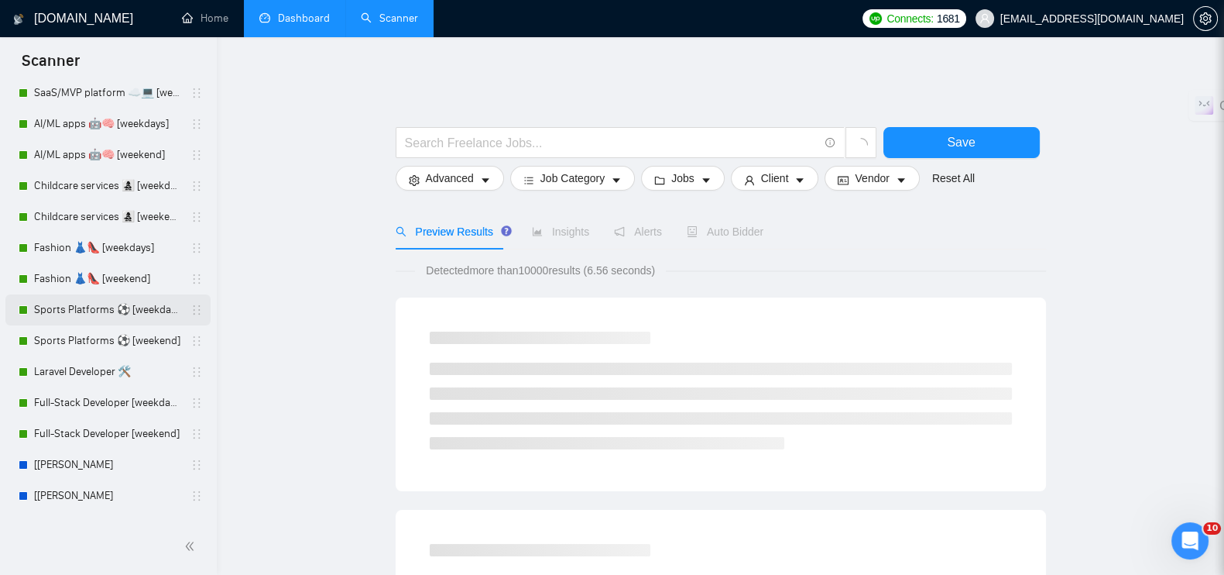
click at [120, 309] on link "Sports Platforms ⚽️ [weekdays]" at bounding box center [107, 309] width 147 height 31
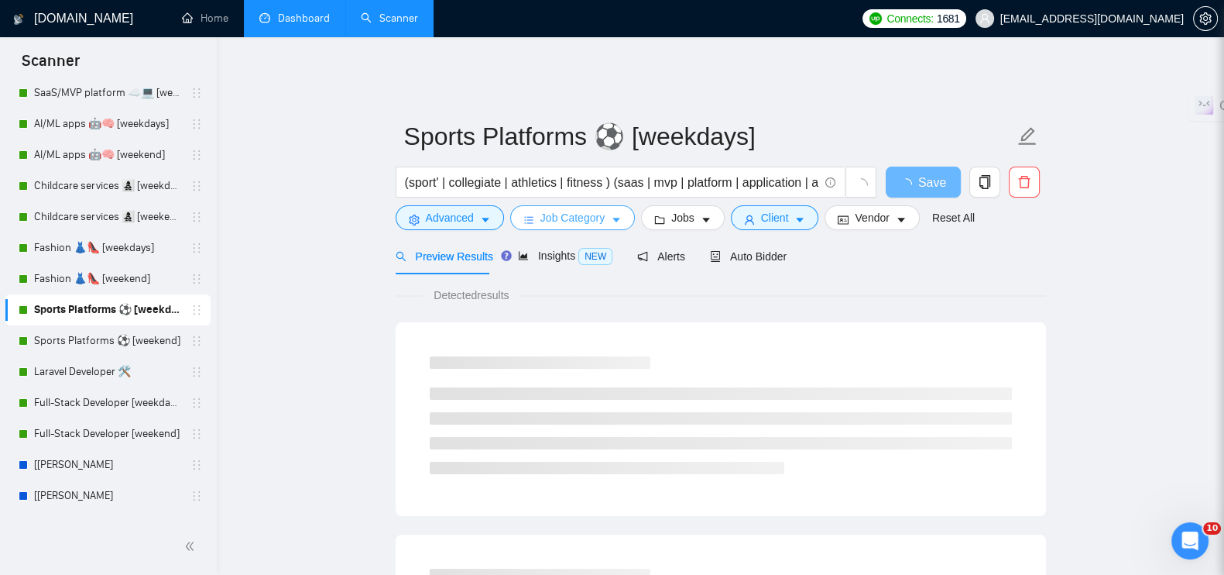
click at [569, 211] on span "Job Category" at bounding box center [572, 217] width 64 height 17
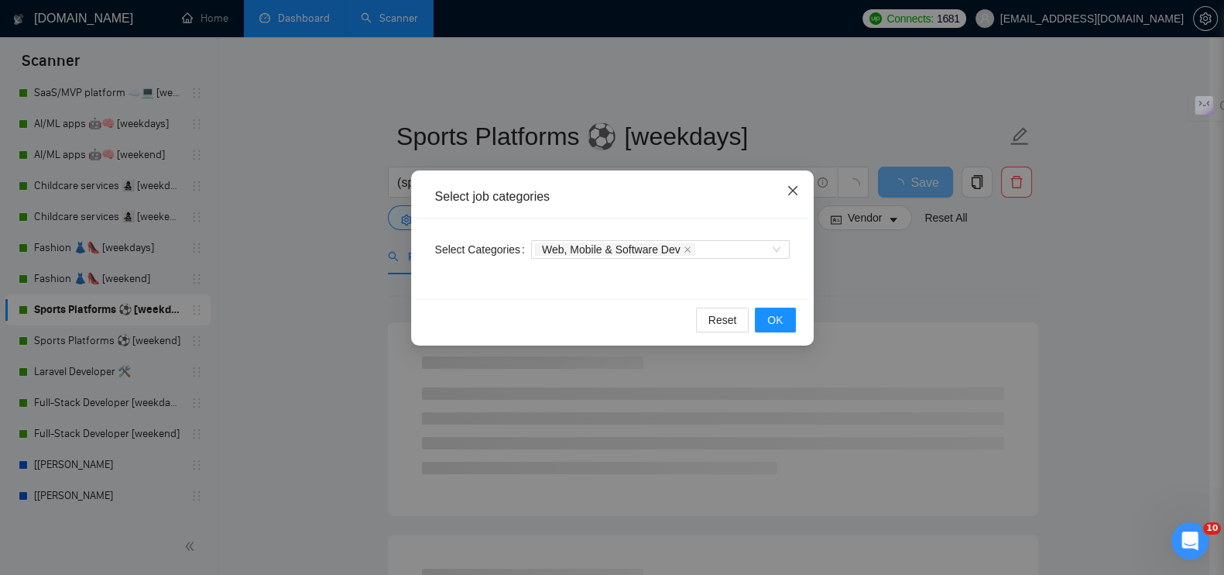
click at [788, 189] on icon "close" at bounding box center [793, 190] width 12 height 12
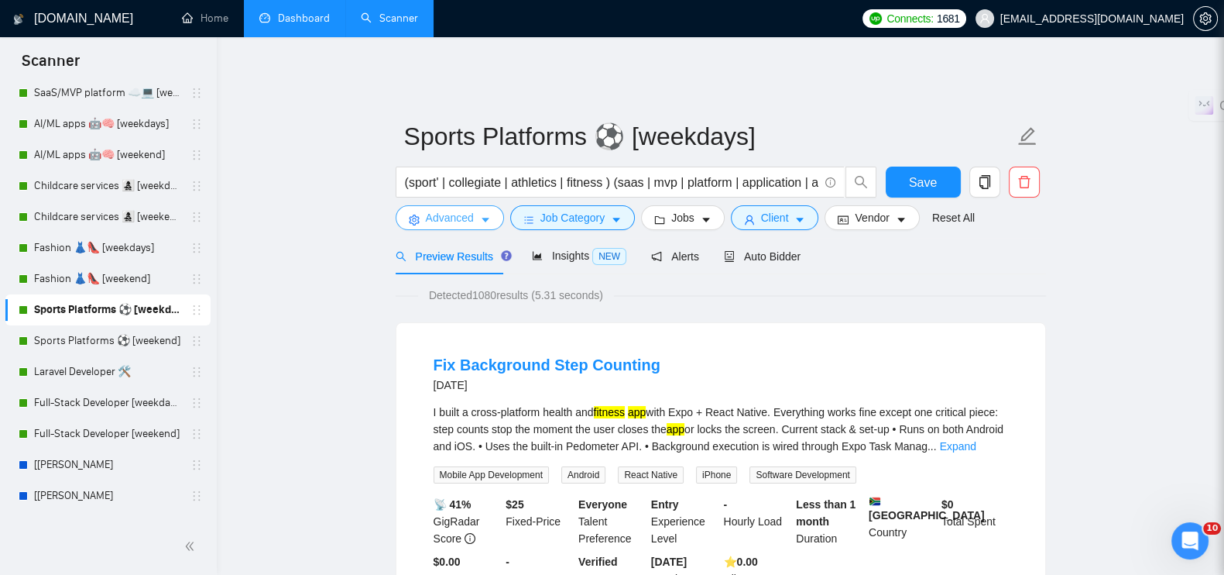
click at [480, 214] on icon "caret-down" at bounding box center [485, 219] width 11 height 11
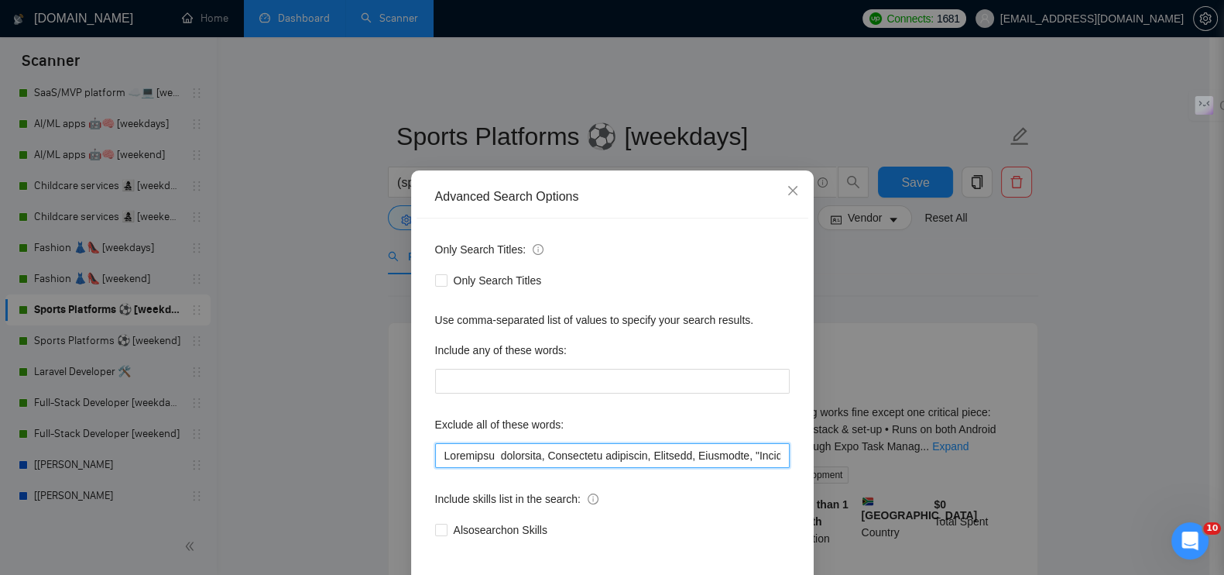
click at [437, 447] on input "text" at bounding box center [612, 455] width 355 height 25
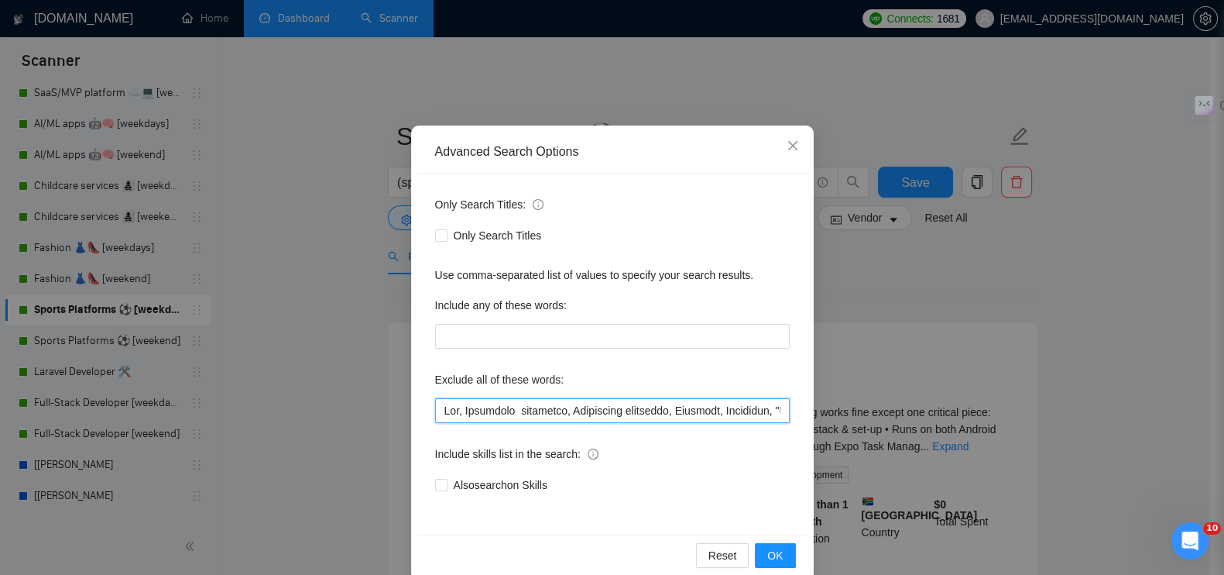
scroll to position [70, 0]
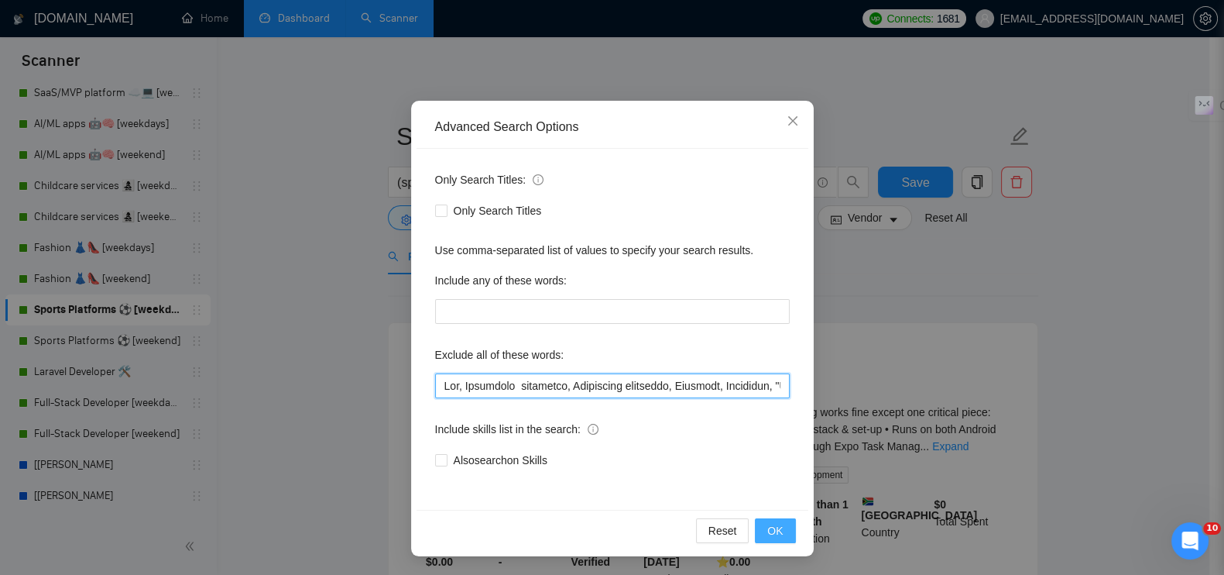
type input "Fix, Wordpress developer, Sharetribe developer, Designer, Wordpress, "Junior Gr…"
click at [770, 530] on span "OK" at bounding box center [774, 530] width 15 height 17
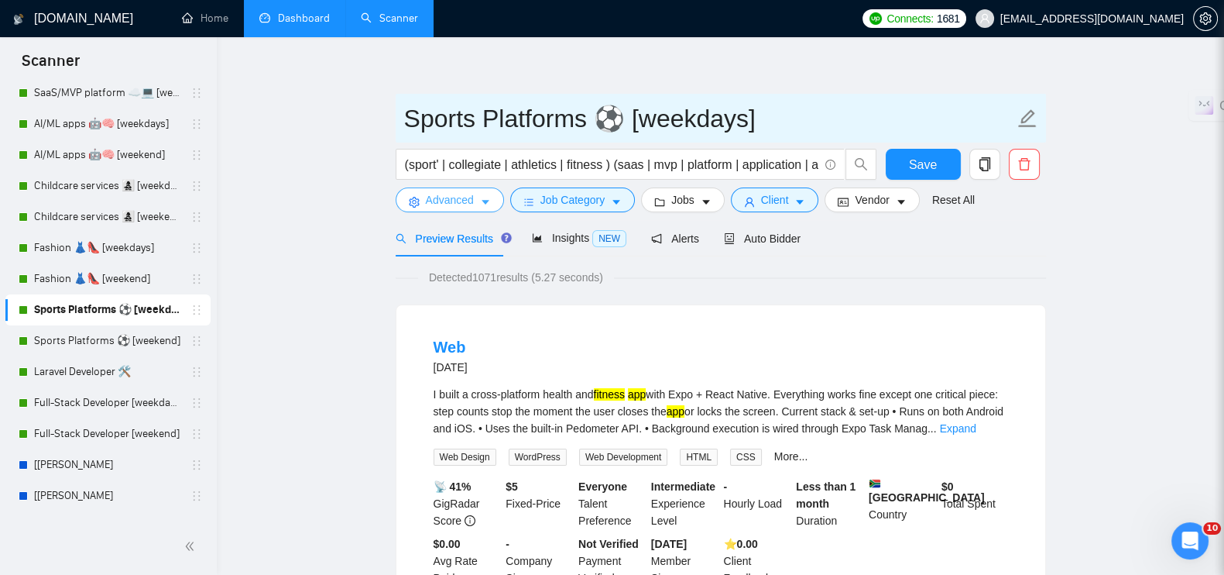
scroll to position [0, 0]
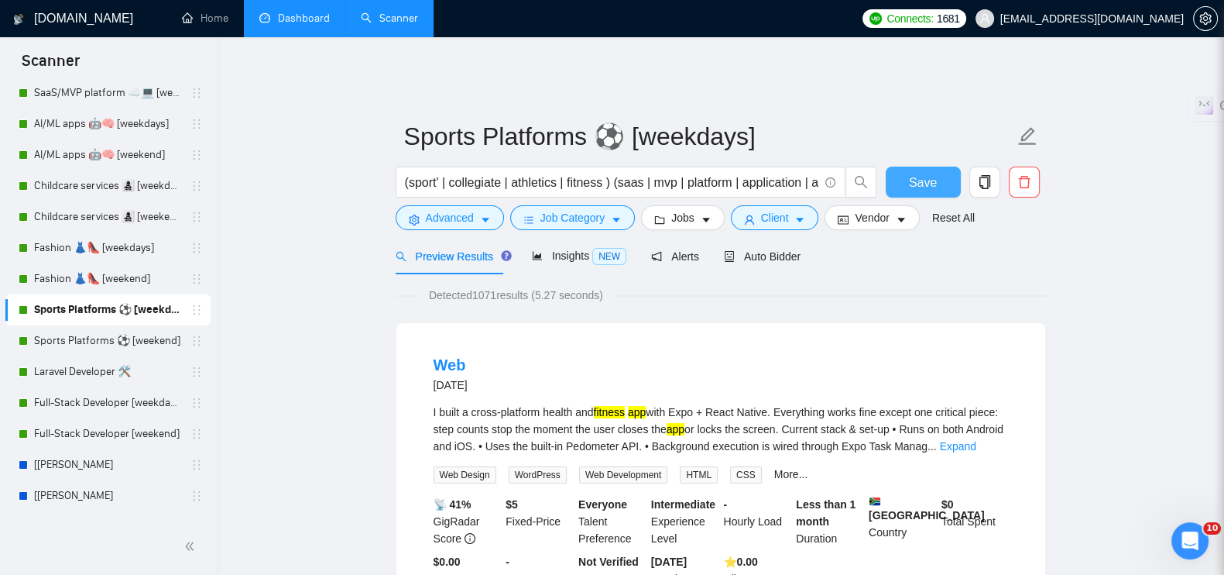
click at [930, 173] on span "Save" at bounding box center [923, 182] width 28 height 19
